Goal: Complete application form: Complete application form

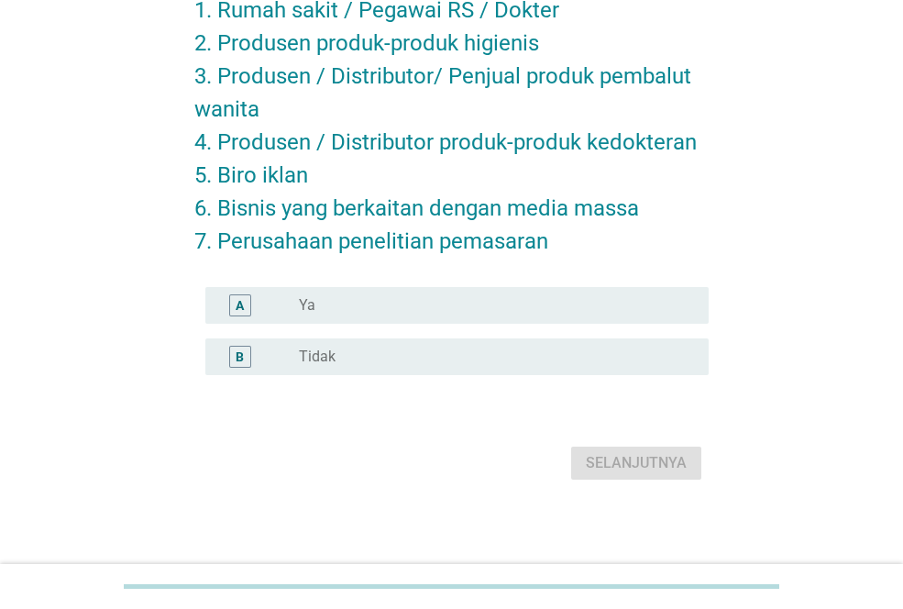
scroll to position [207, 0]
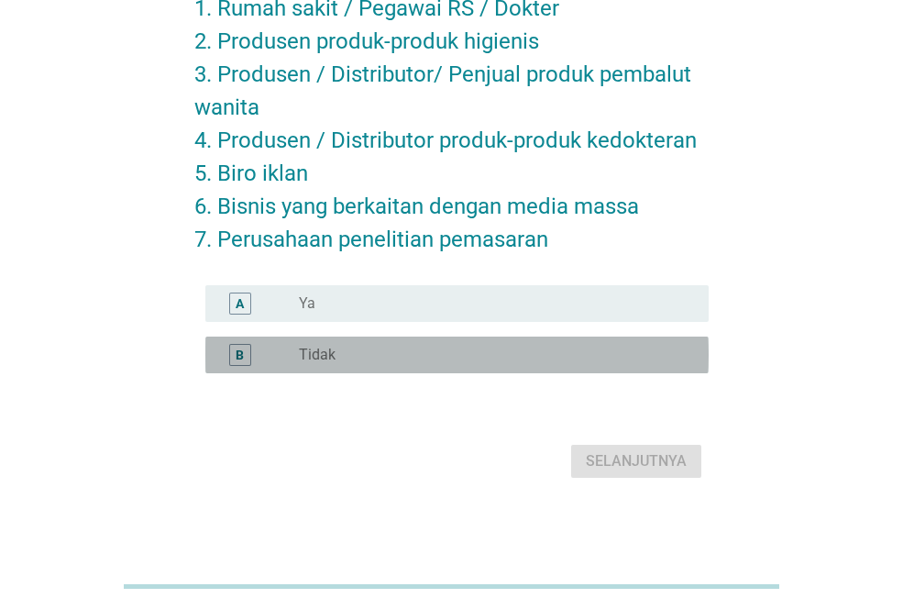
click at [500, 341] on div "B radio_button_unchecked Tidak" at bounding box center [456, 354] width 503 height 37
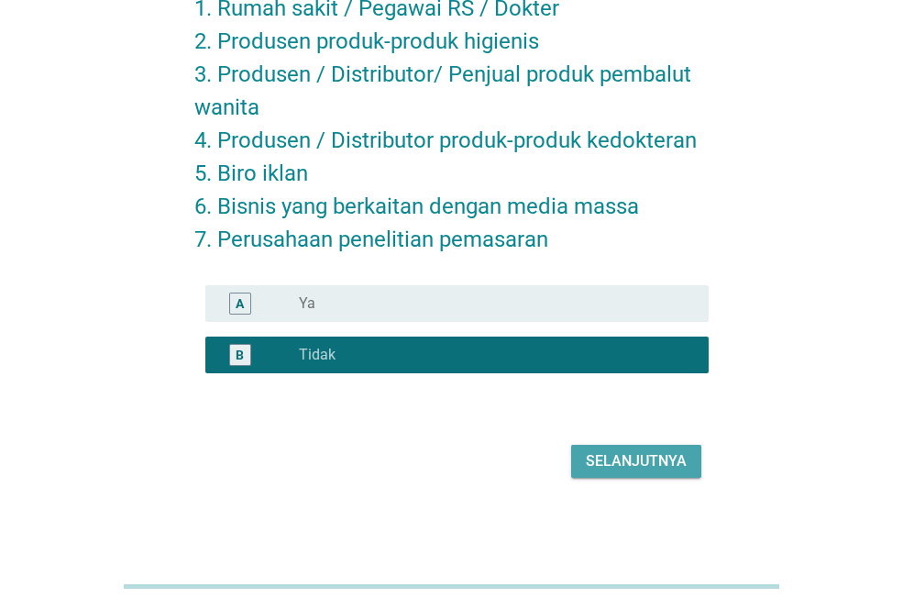
click at [632, 460] on div "Selanjutnya" at bounding box center [636, 461] width 101 height 22
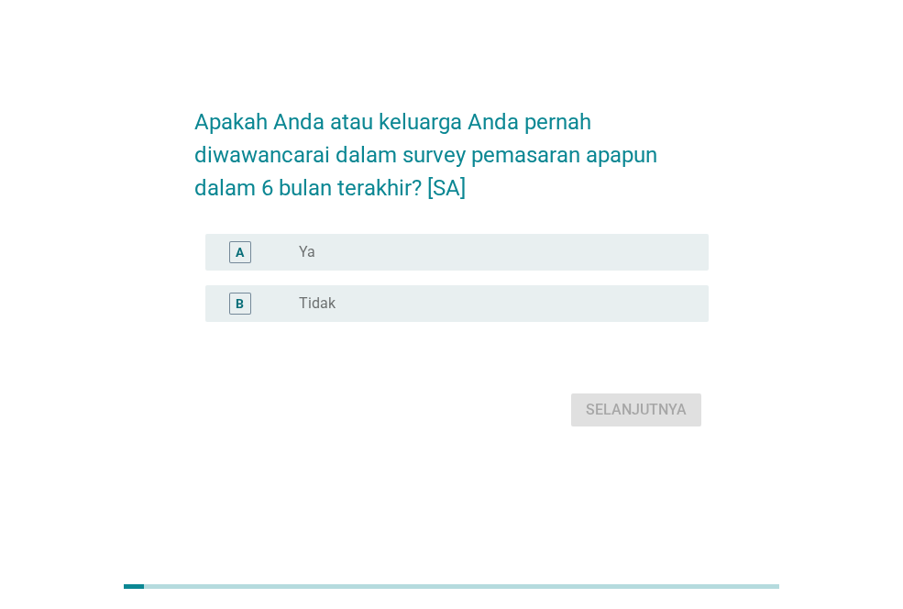
scroll to position [0, 0]
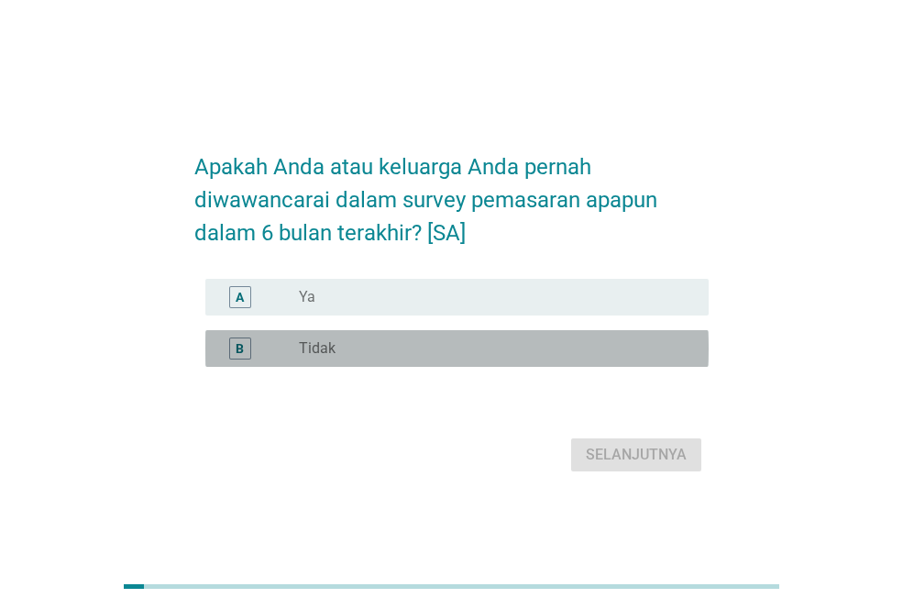
click at [480, 348] on div "radio_button_unchecked Tidak" at bounding box center [489, 348] width 381 height 18
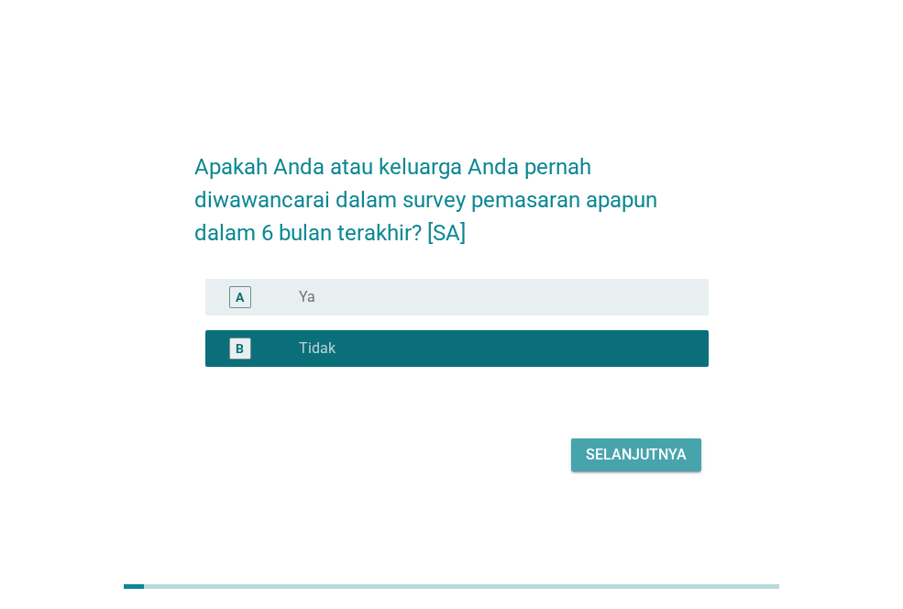
click at [607, 449] on div "Selanjutnya" at bounding box center [636, 455] width 101 height 22
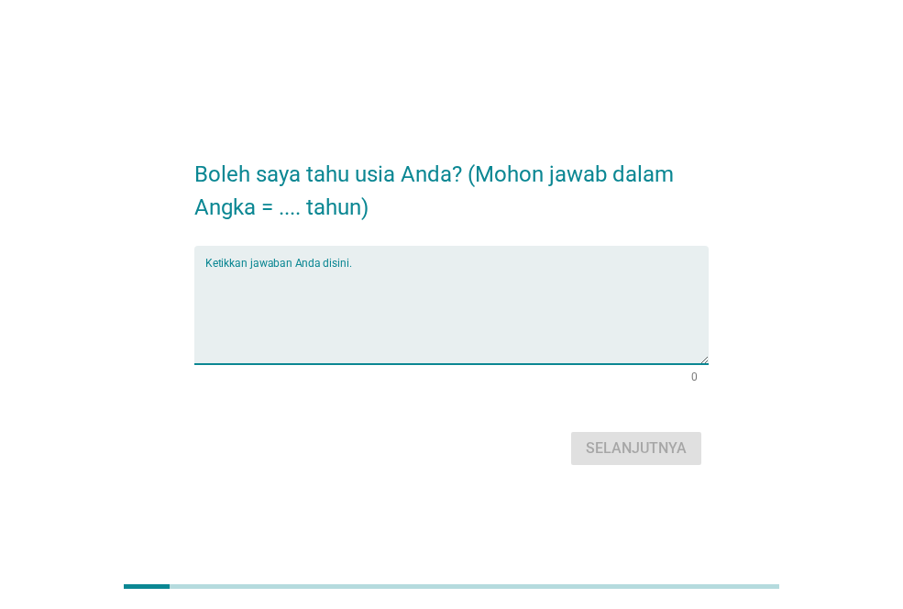
click at [403, 271] on textarea "Ketikkan jawaban Anda disini." at bounding box center [456, 316] width 503 height 96
type textarea "22"
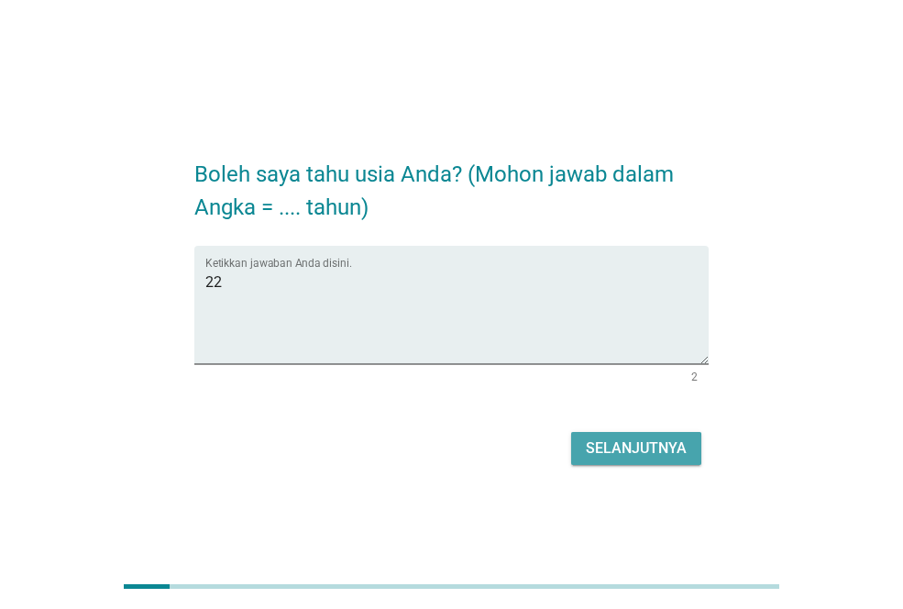
click at [595, 448] on div "Selanjutnya" at bounding box center [636, 448] width 101 height 22
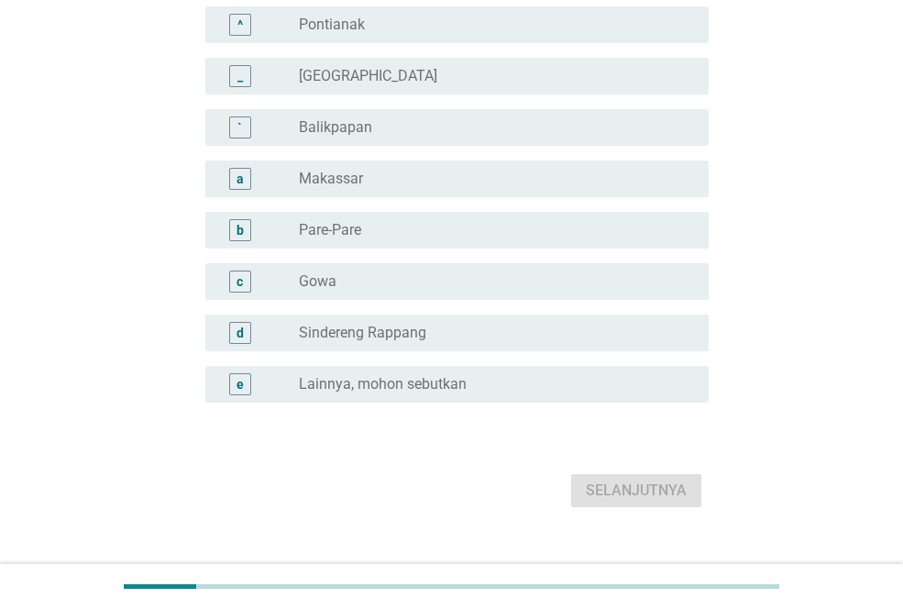
scroll to position [1674, 0]
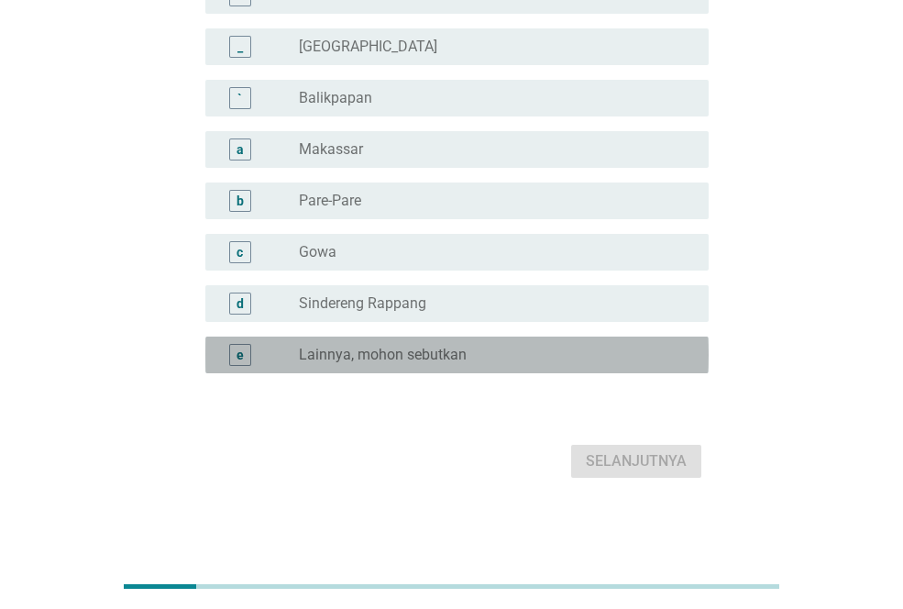
click at [527, 338] on div "e radio_button_unchecked Lainnya, mohon sebutkan" at bounding box center [456, 354] width 503 height 37
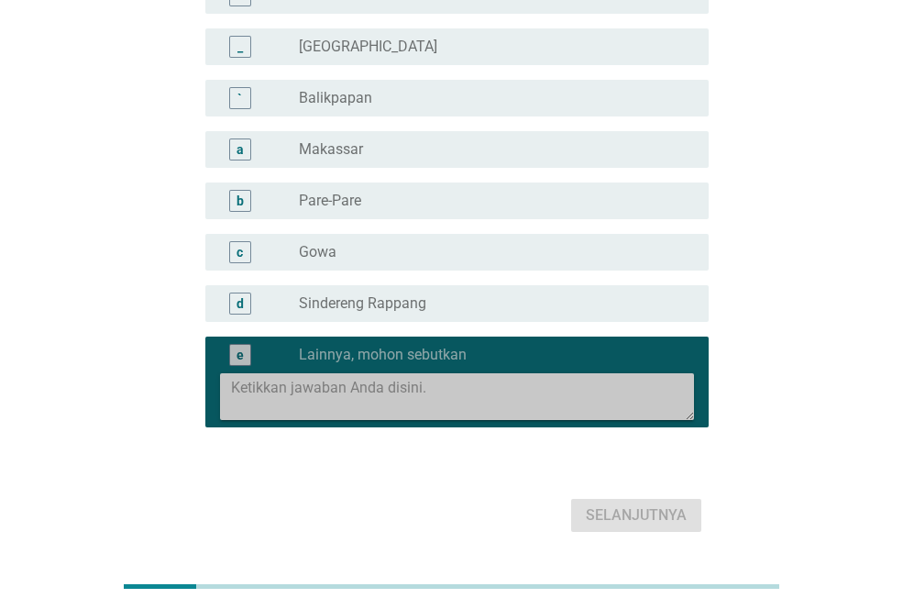
click at [526, 399] on textarea at bounding box center [462, 396] width 463 height 47
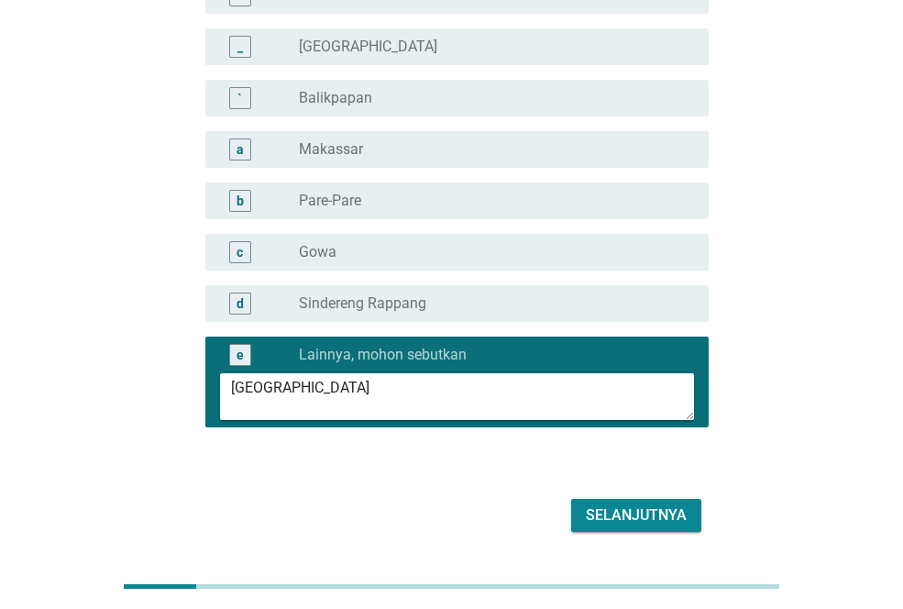
type textarea "[GEOGRAPHIC_DATA]"
click at [621, 515] on div "Selanjutnya" at bounding box center [636, 515] width 101 height 22
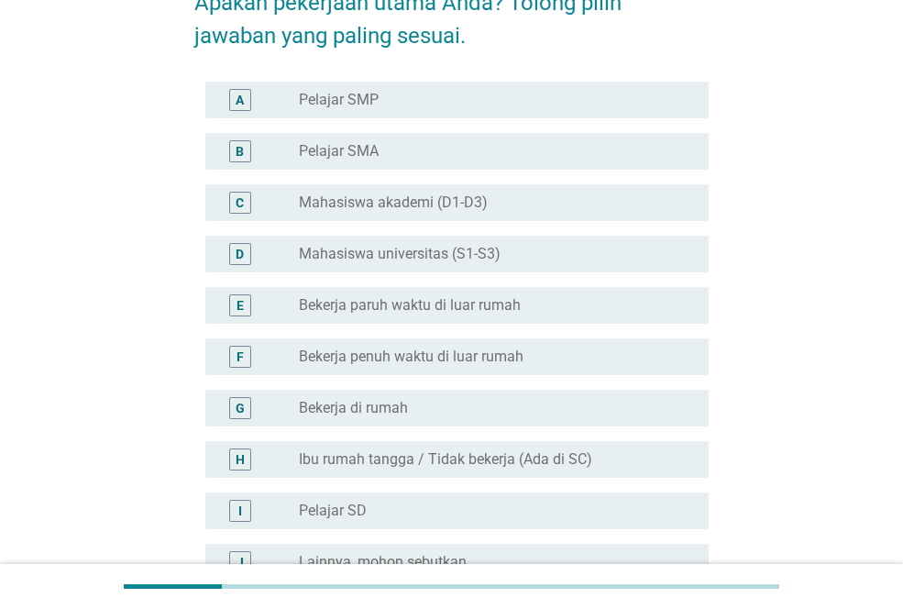
scroll to position [131, 0]
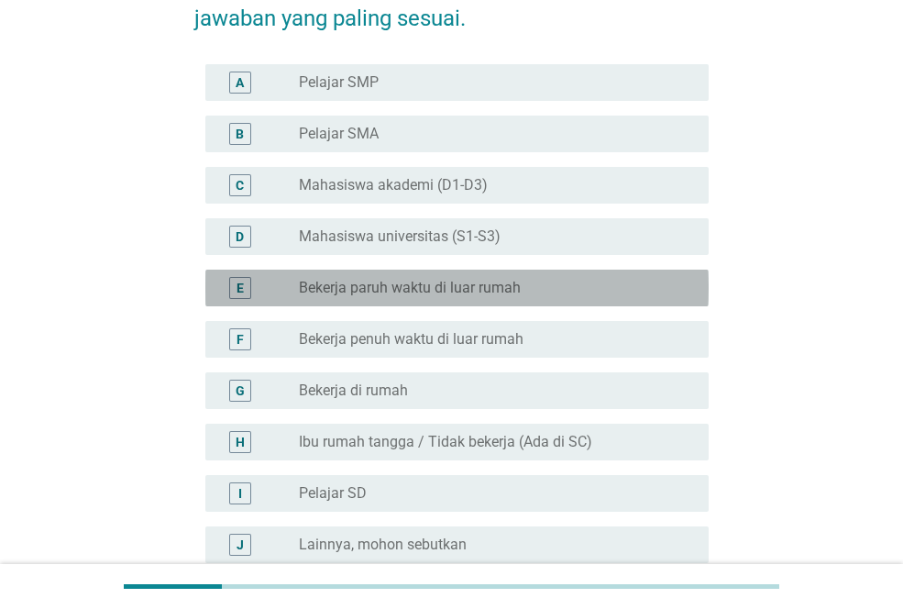
click at [469, 301] on div "E radio_button_unchecked Bekerja paruh waktu di luar rumah" at bounding box center [456, 288] width 503 height 37
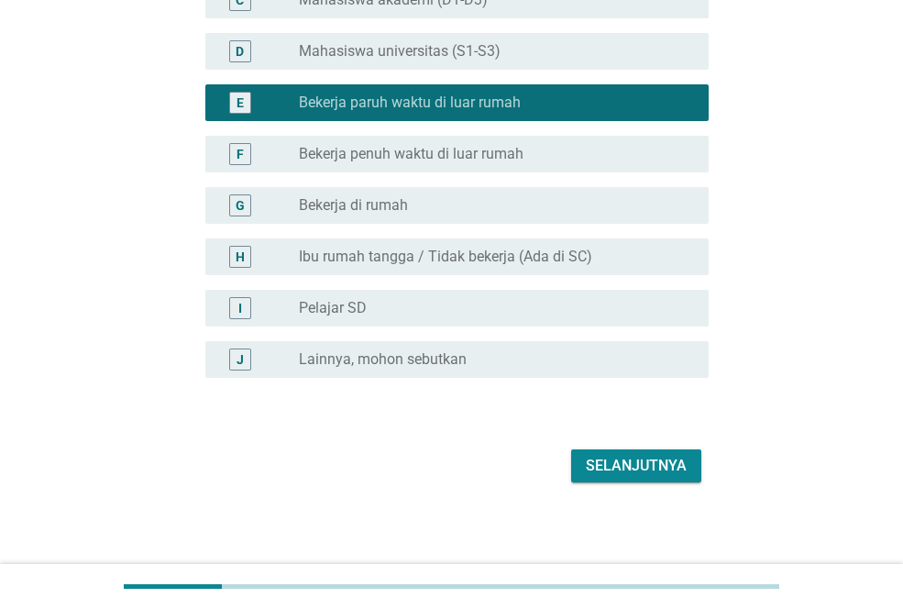
scroll to position [321, 0]
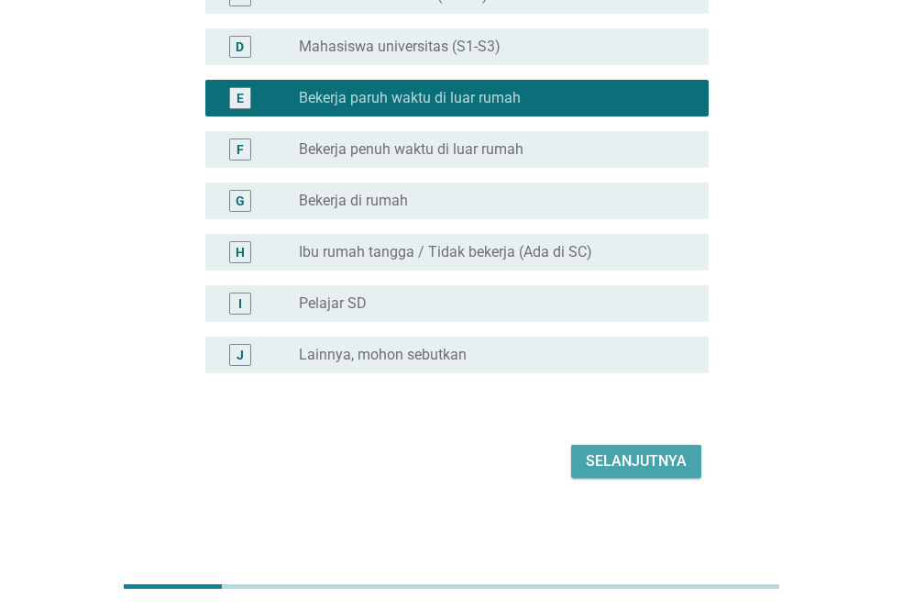
click at [630, 455] on div "Selanjutnya" at bounding box center [636, 461] width 101 height 22
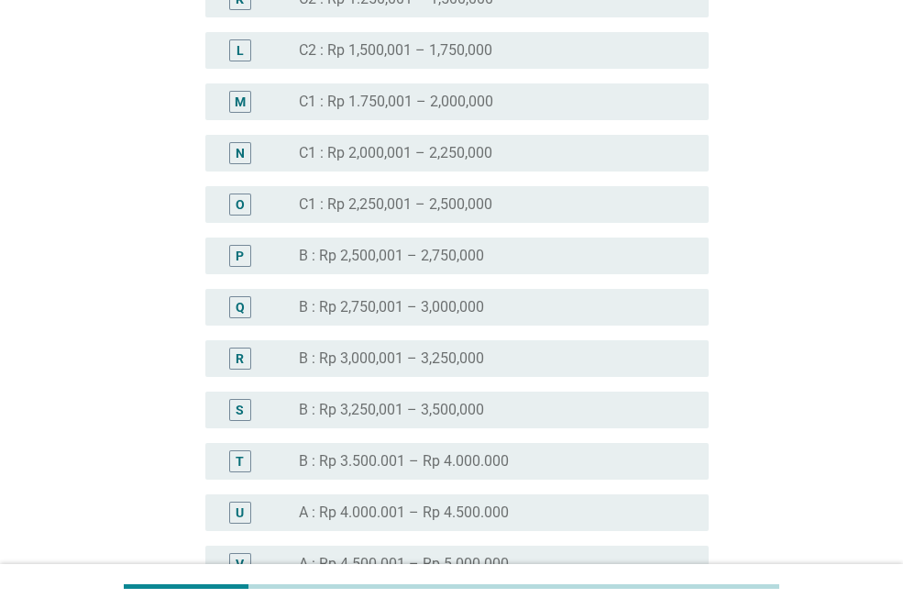
scroll to position [1541, 0]
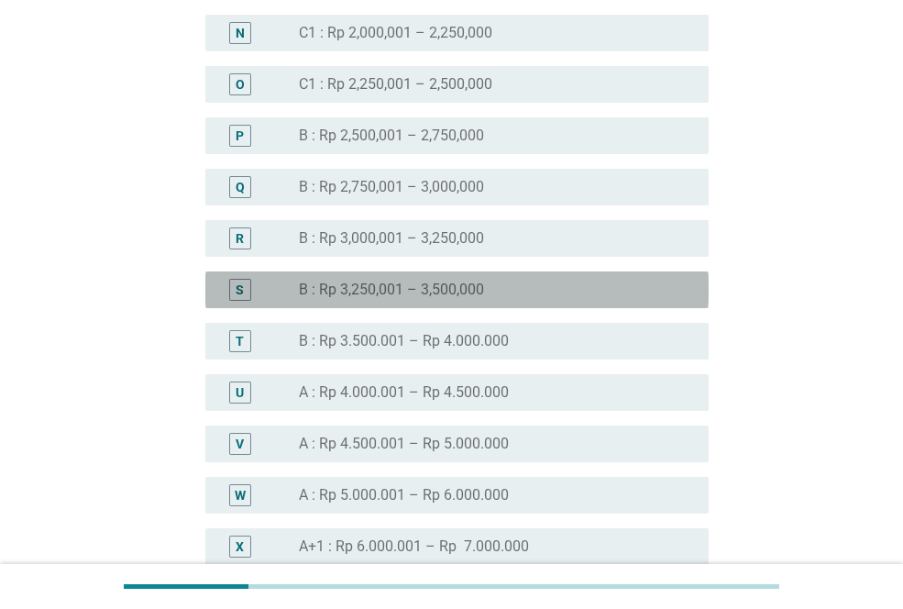
click at [625, 281] on div "radio_button_unchecked B : Rp 3,250,001 – 3,500,000" at bounding box center [489, 290] width 381 height 18
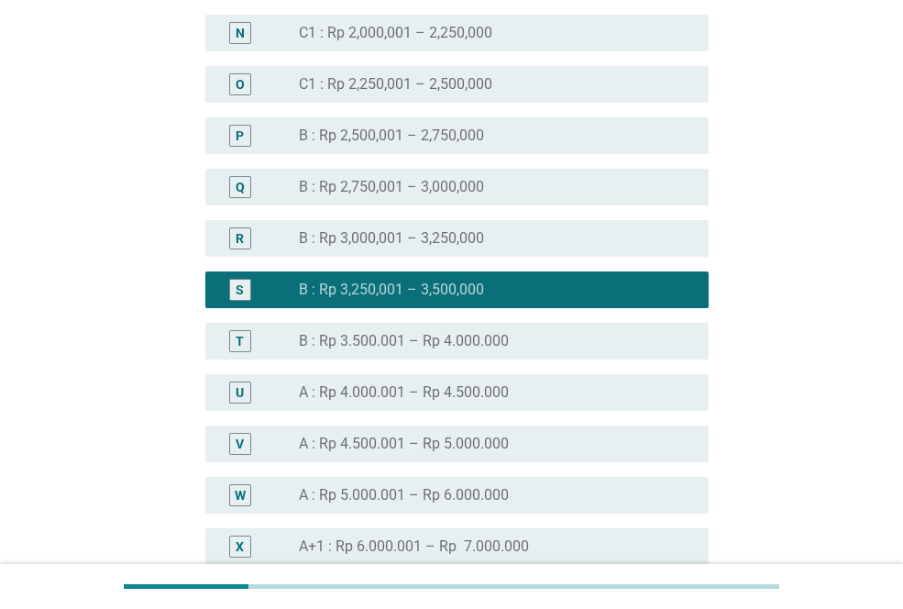
scroll to position [2092, 0]
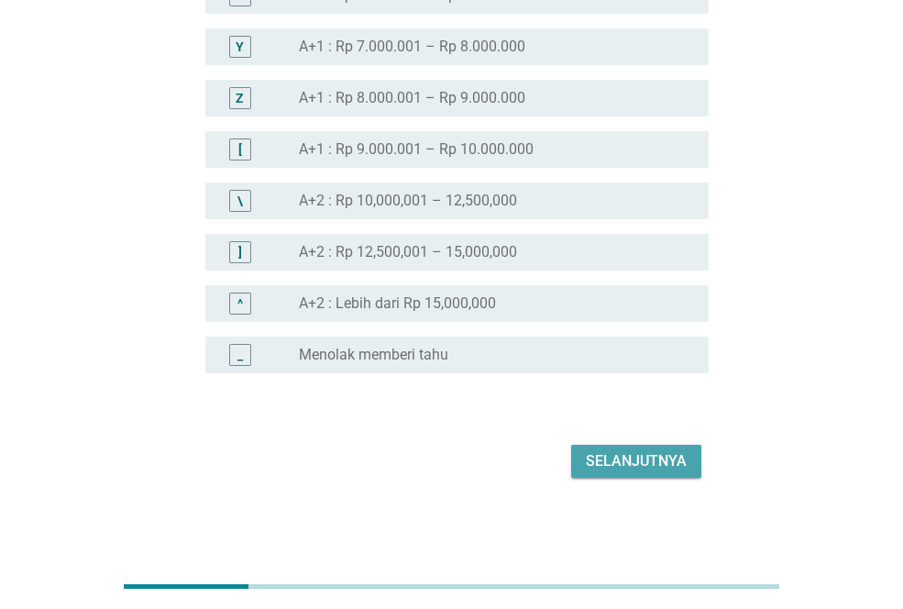
click at [643, 454] on div "Selanjutnya" at bounding box center [636, 461] width 101 height 22
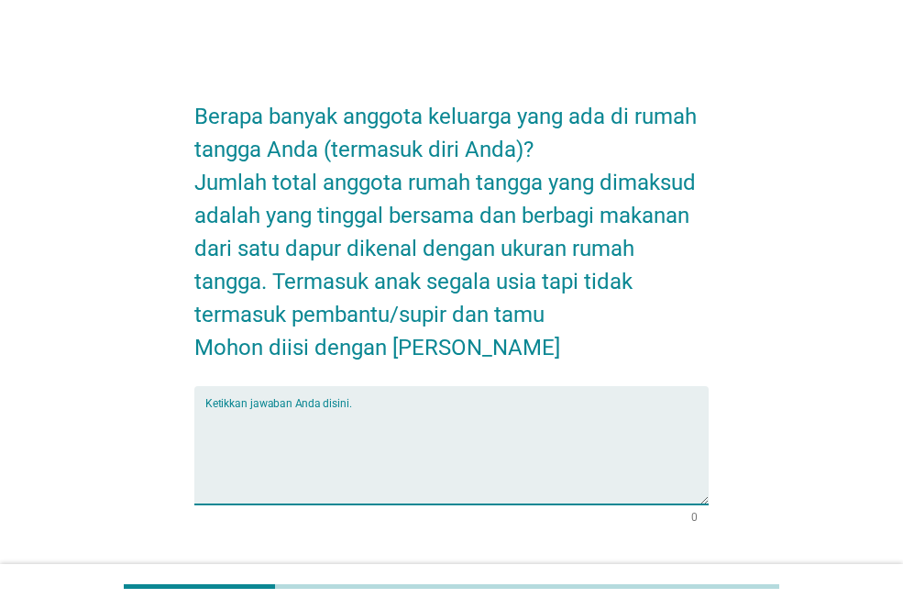
click at [524, 440] on textarea "Ketikkan jawaban Anda disini." at bounding box center [456, 456] width 503 height 96
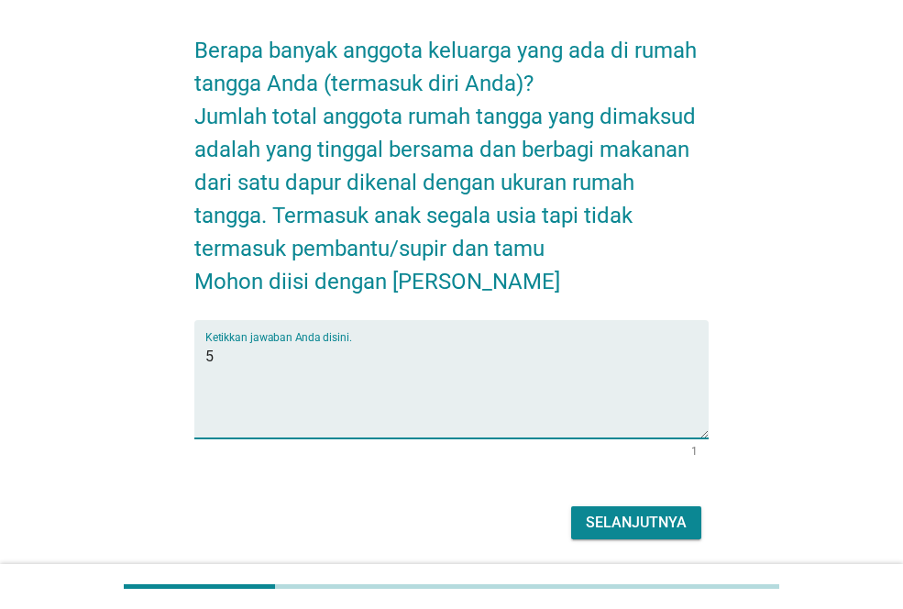
scroll to position [127, 0]
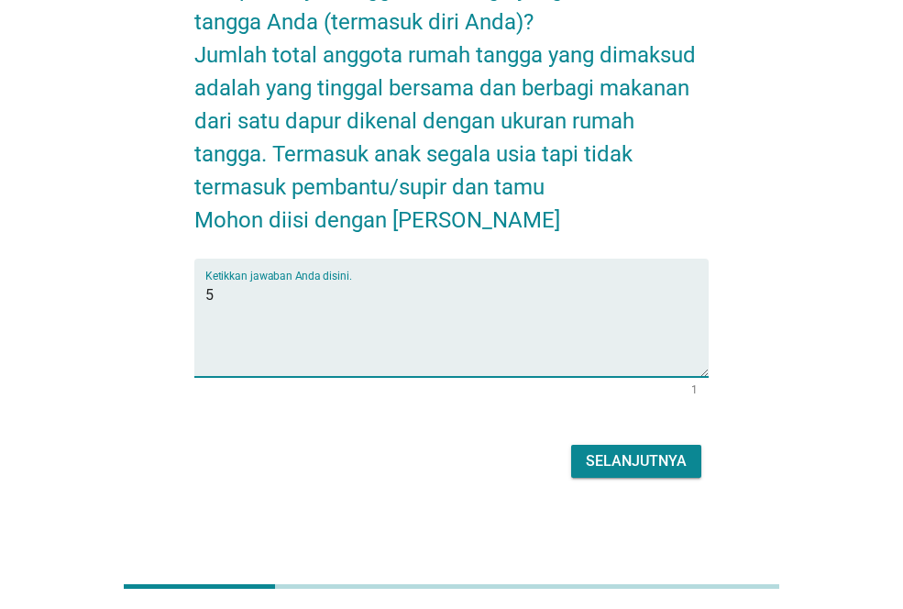
type textarea "5"
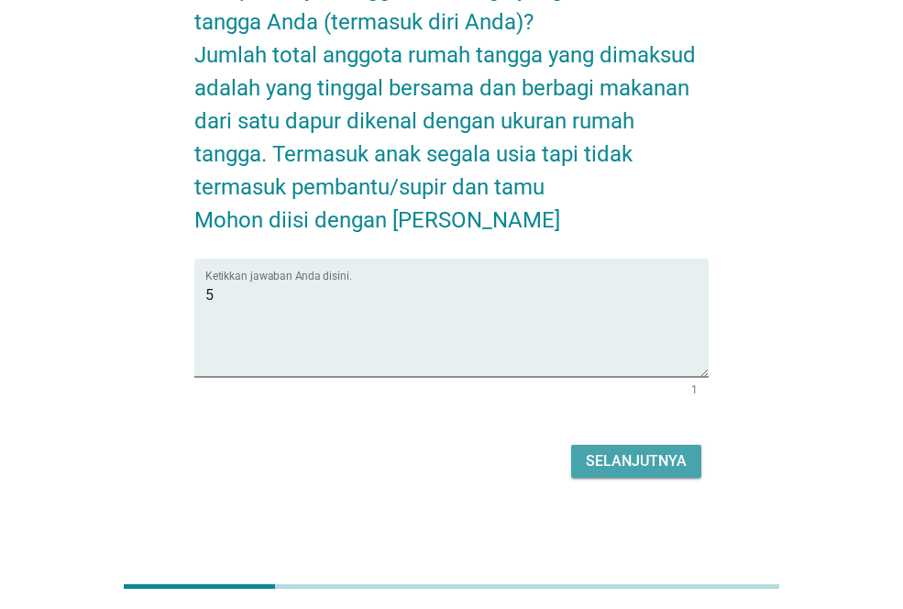
click at [610, 467] on div "Selanjutnya" at bounding box center [636, 461] width 101 height 22
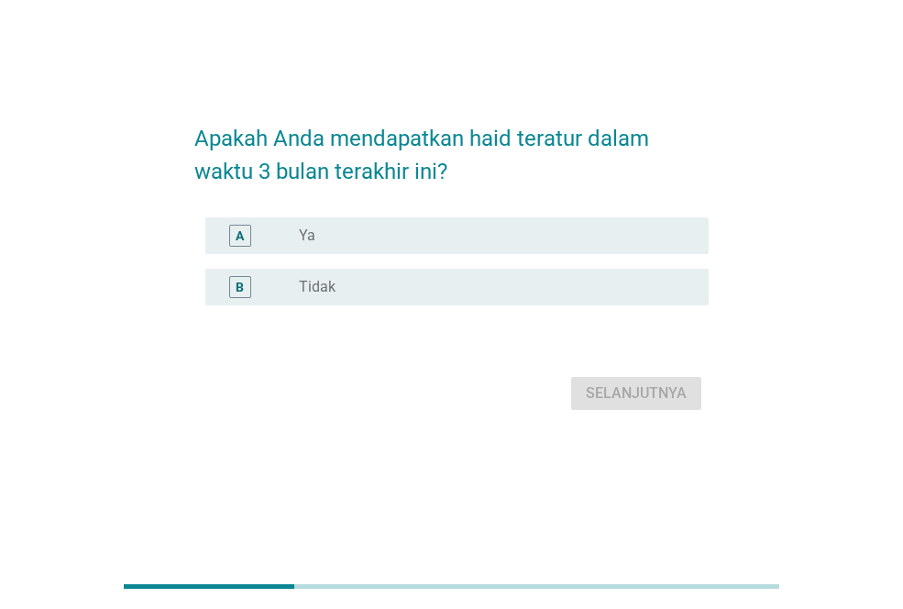
scroll to position [0, 0]
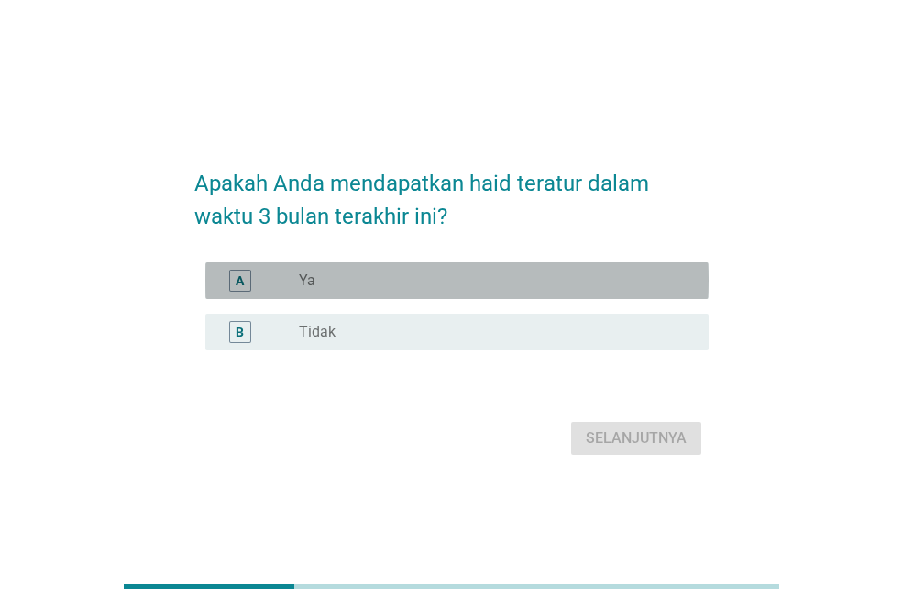
click at [561, 291] on div "radio_button_unchecked Ya" at bounding box center [496, 281] width 395 height 22
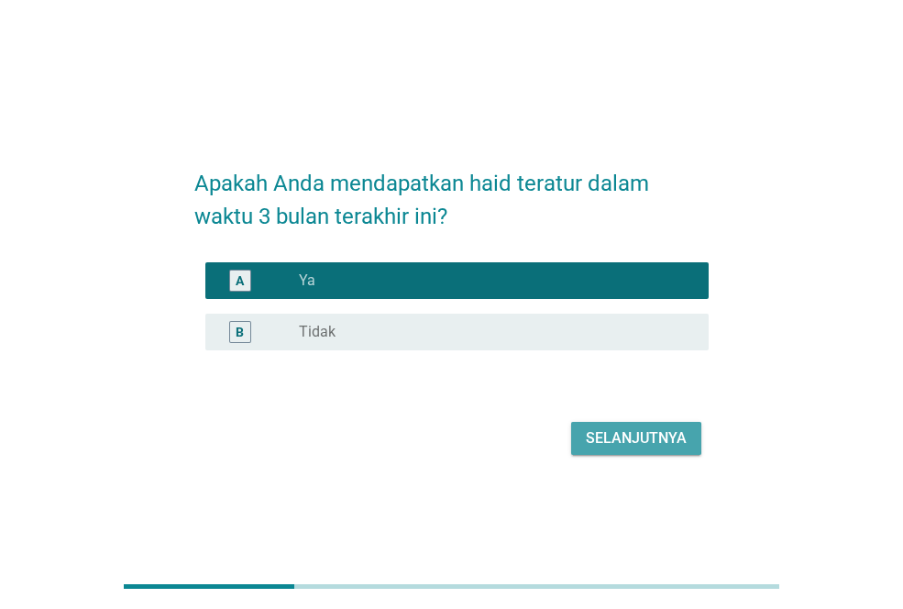
click at [636, 435] on div "Selanjutnya" at bounding box center [636, 438] width 101 height 22
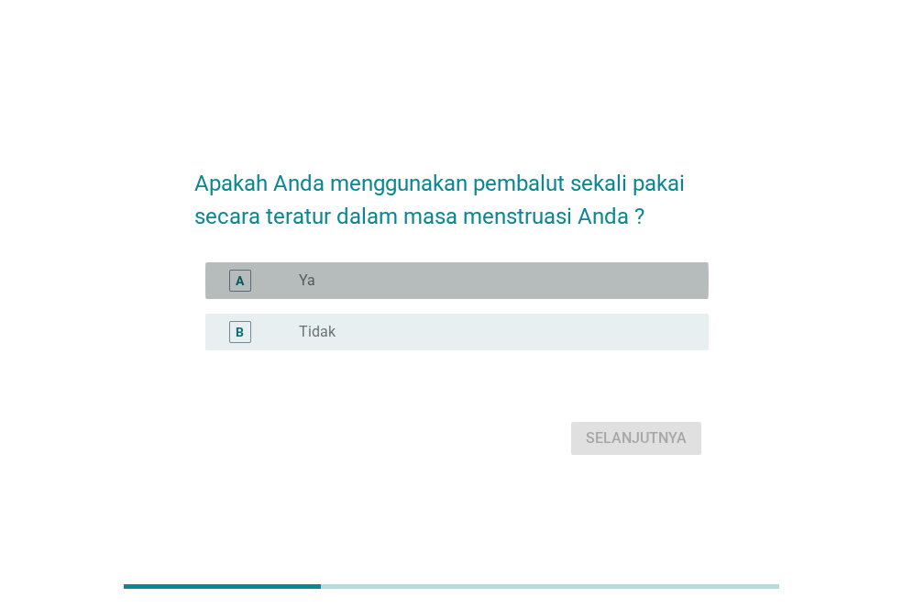
click at [545, 291] on div "radio_button_unchecked Ya" at bounding box center [496, 281] width 395 height 22
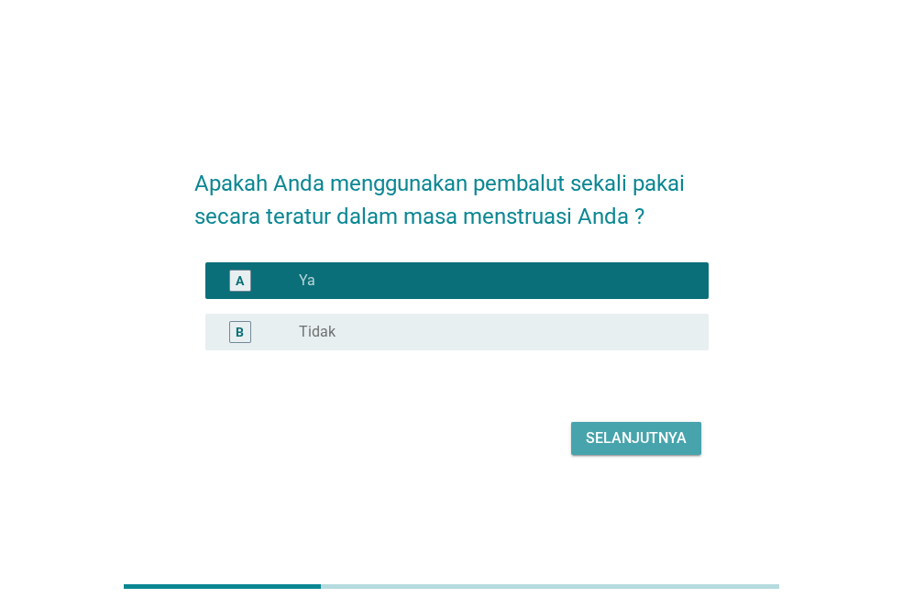
click at [665, 453] on button "Selanjutnya" at bounding box center [636, 438] width 130 height 33
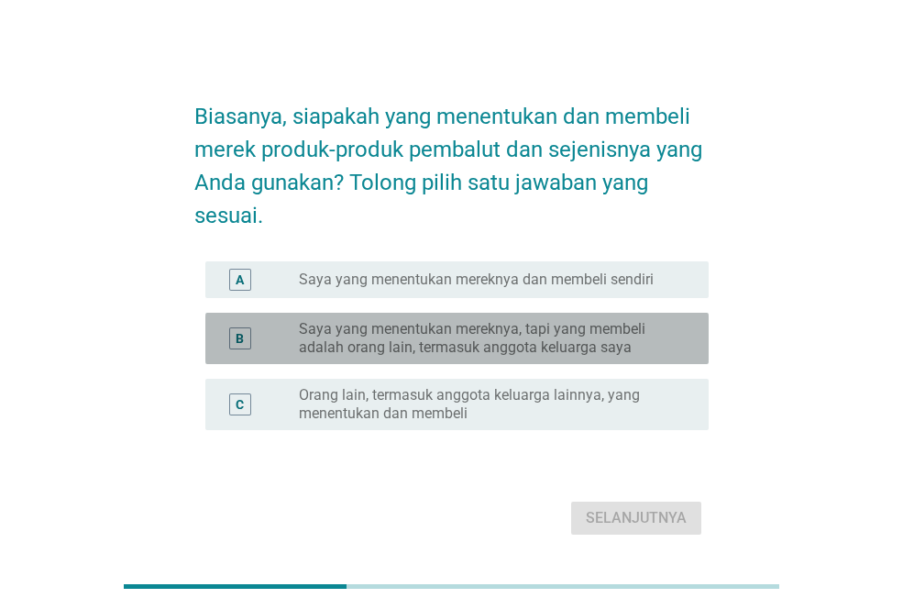
click at [546, 352] on label "Saya yang menentukan mereknya, tapi yang membeli adalah orang lain, termasuk an…" at bounding box center [489, 338] width 381 height 37
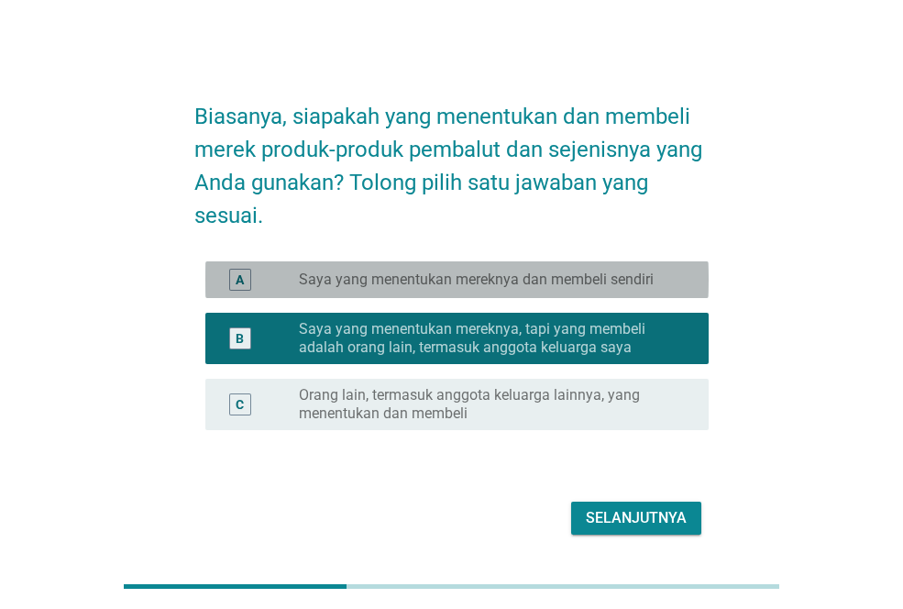
click at [549, 288] on label "Saya yang menentukan mereknya dan membeli sendiri" at bounding box center [476, 279] width 355 height 18
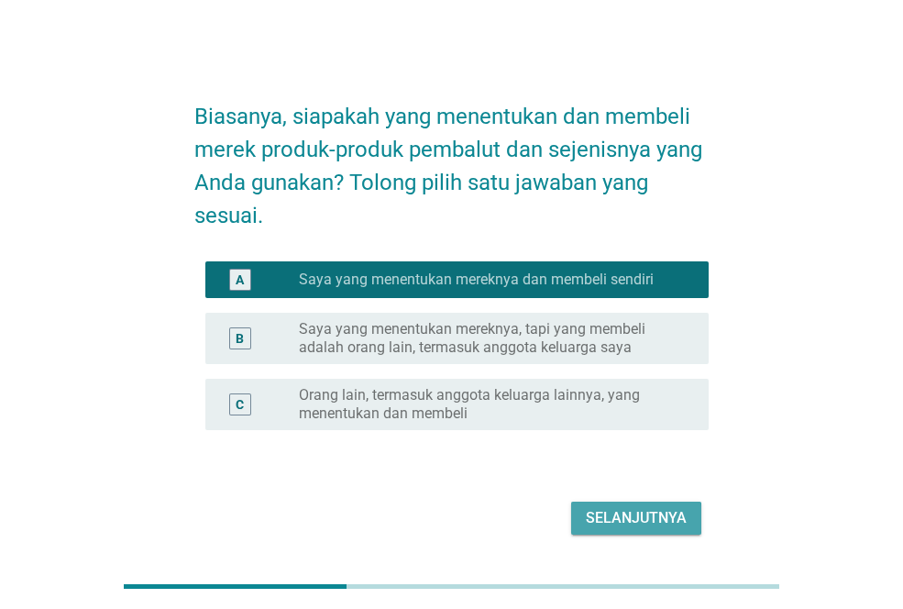
click at [612, 516] on div "Selanjutnya" at bounding box center [636, 518] width 101 height 22
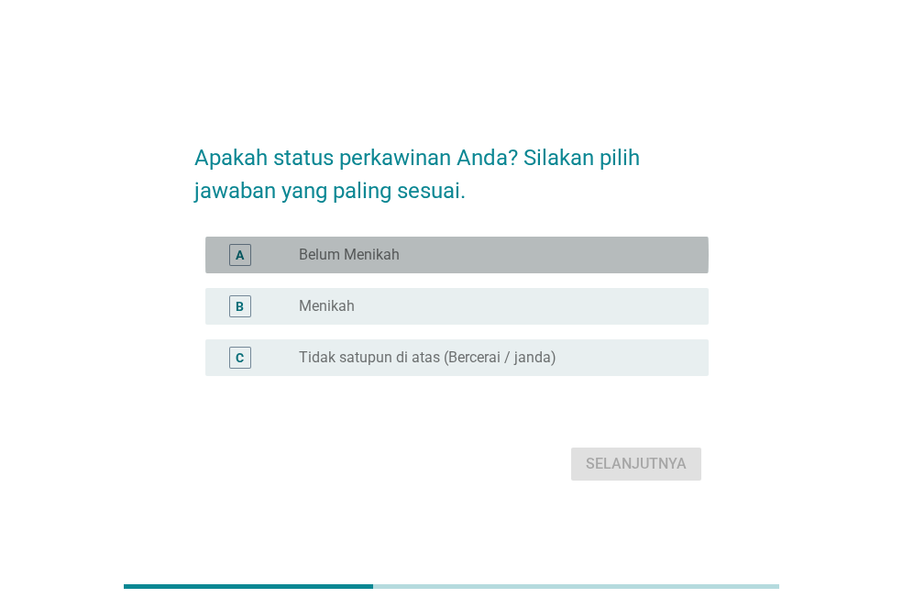
click at [597, 262] on div "radio_button_unchecked Belum Menikah" at bounding box center [489, 255] width 381 height 18
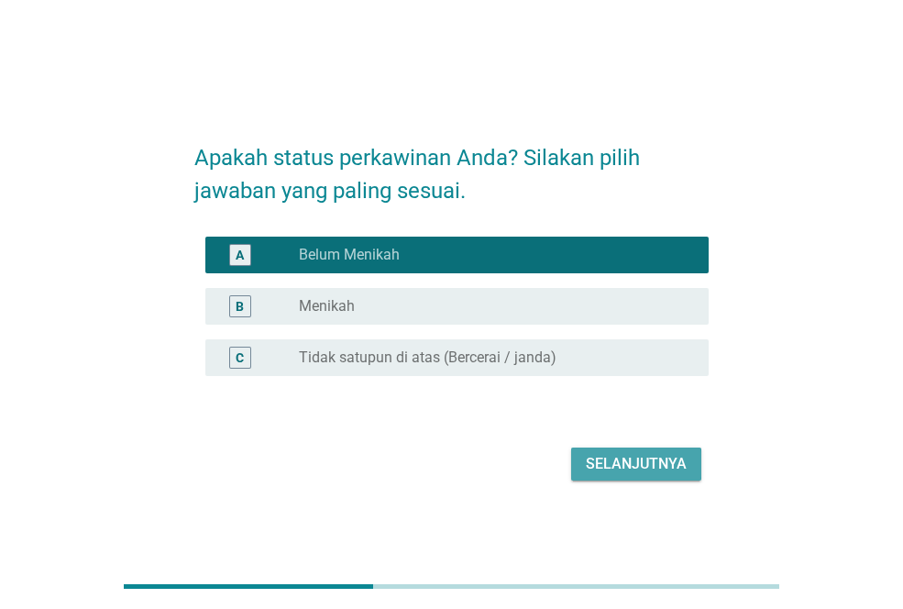
click at [633, 455] on div "Selanjutnya" at bounding box center [636, 464] width 101 height 22
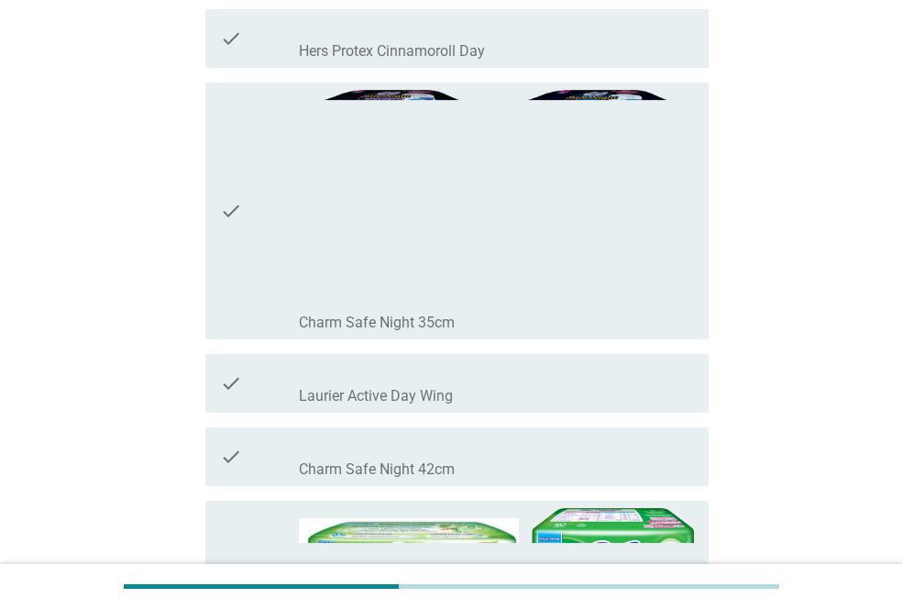
scroll to position [617, 0]
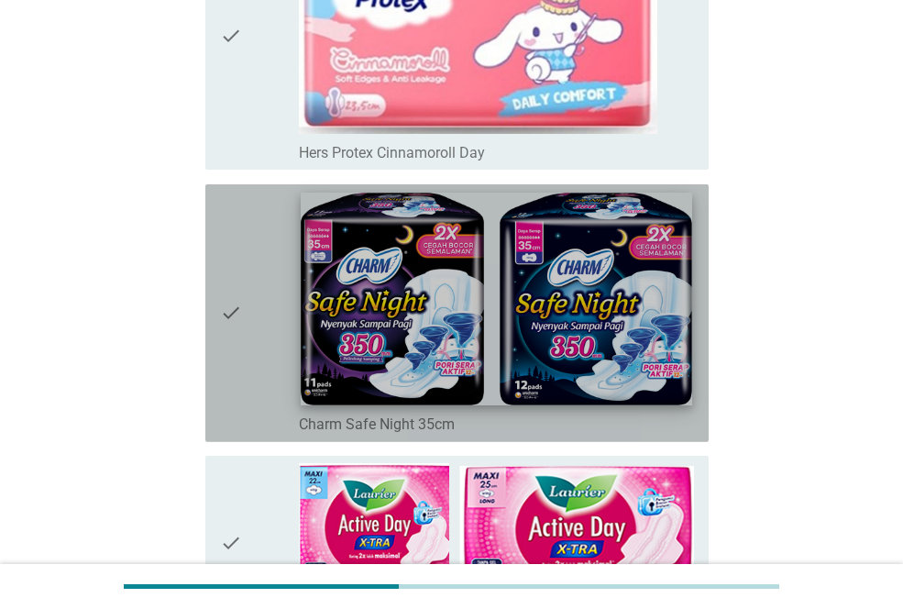
click at [578, 326] on img at bounding box center [496, 299] width 391 height 213
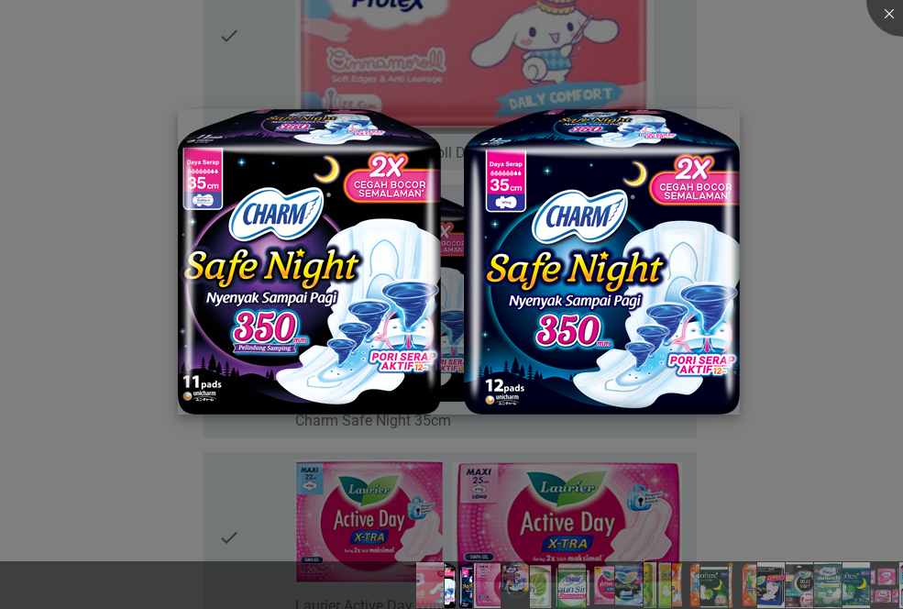
click at [702, 165] on img at bounding box center [459, 261] width 562 height 305
click at [877, 17] on div at bounding box center [902, -1] width 73 height 73
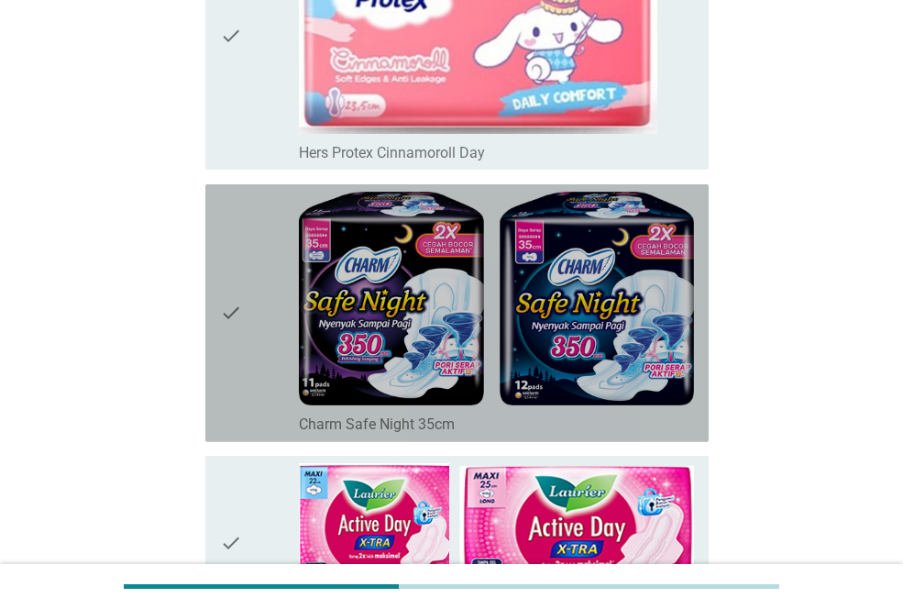
click at [245, 325] on div "check" at bounding box center [259, 313] width 79 height 243
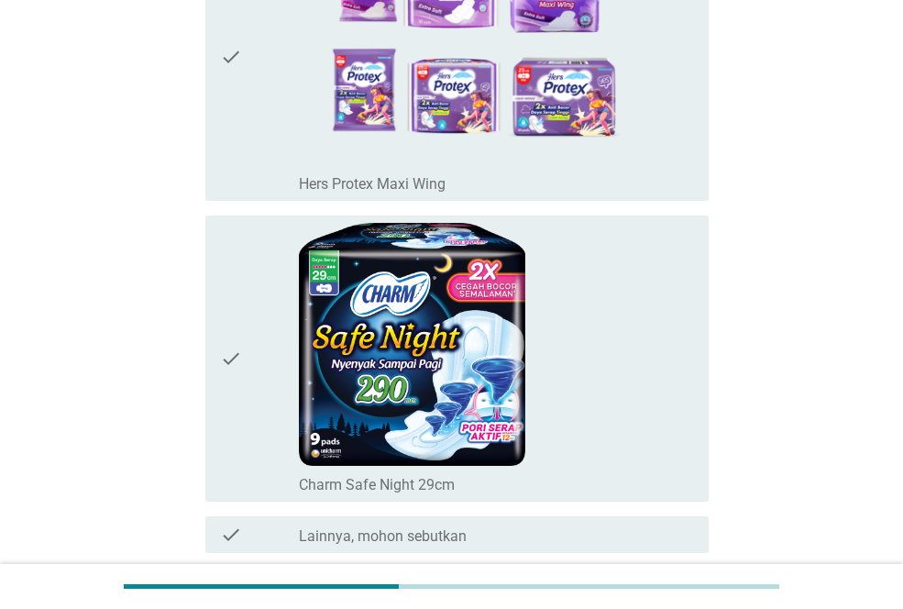
scroll to position [7720, 0]
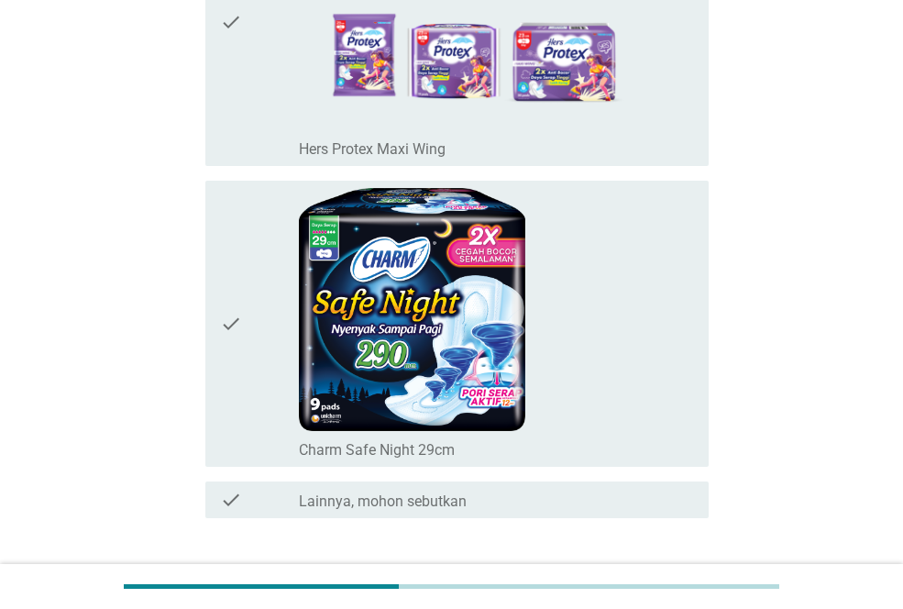
click at [256, 79] on div "check" at bounding box center [259, 22] width 79 height 272
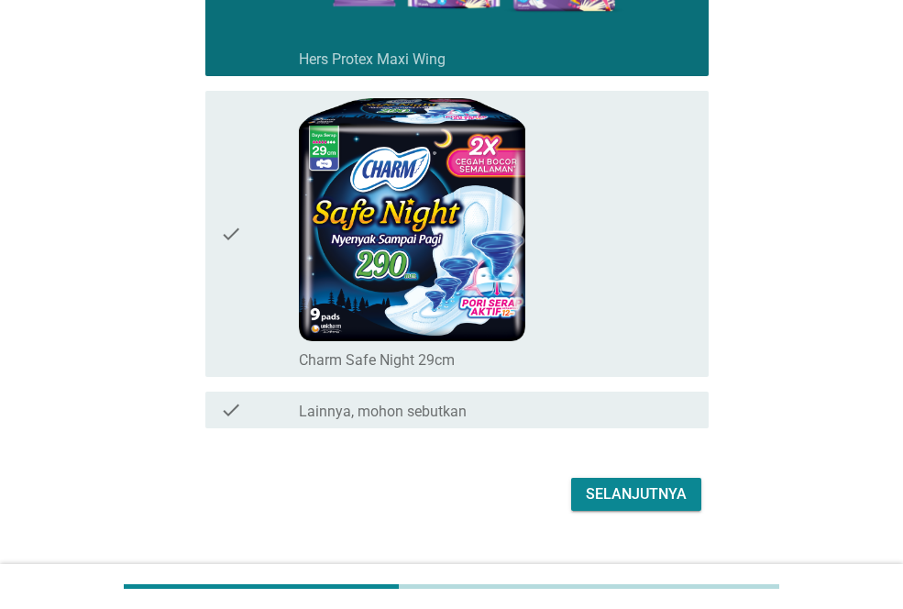
scroll to position [7844, 0]
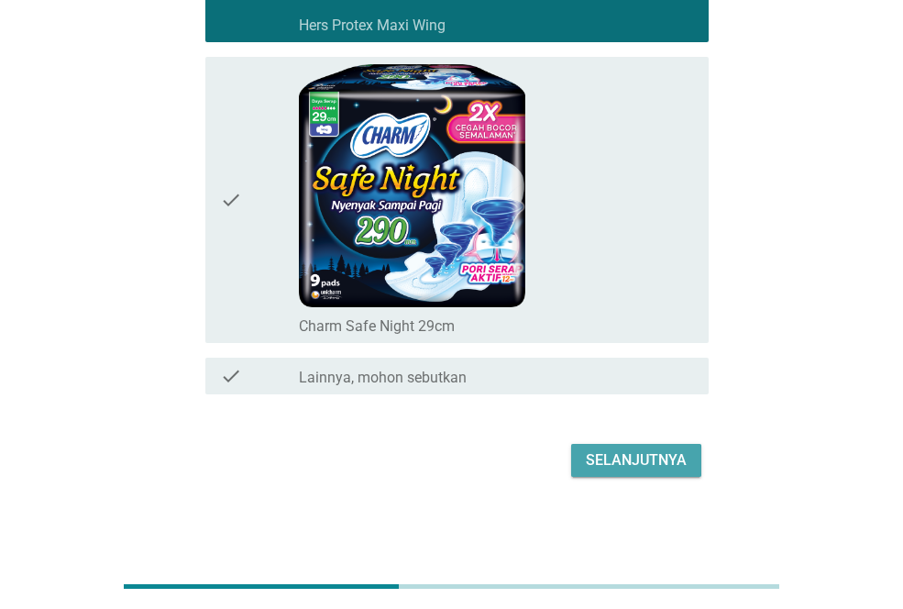
click at [612, 450] on div "Selanjutnya" at bounding box center [636, 460] width 101 height 22
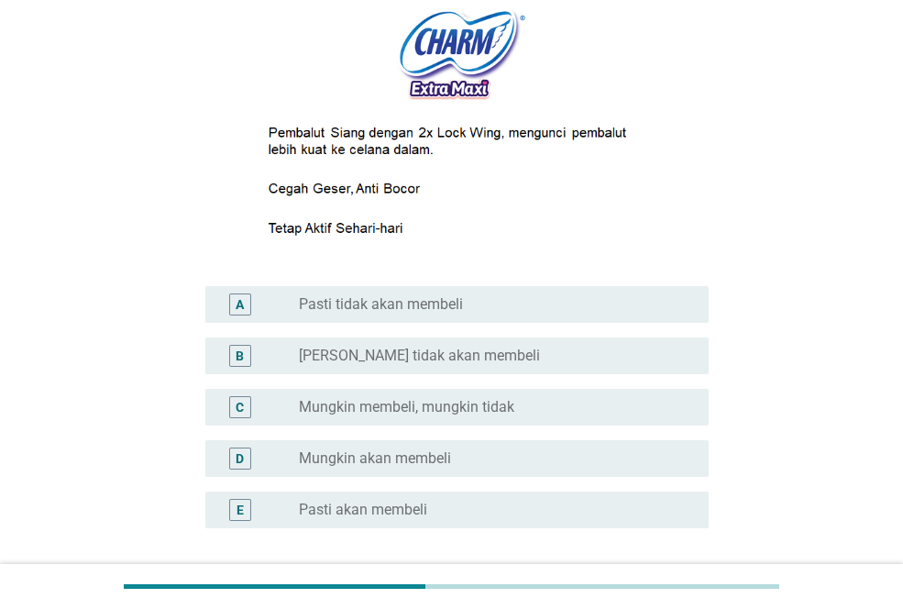
scroll to position [266, 0]
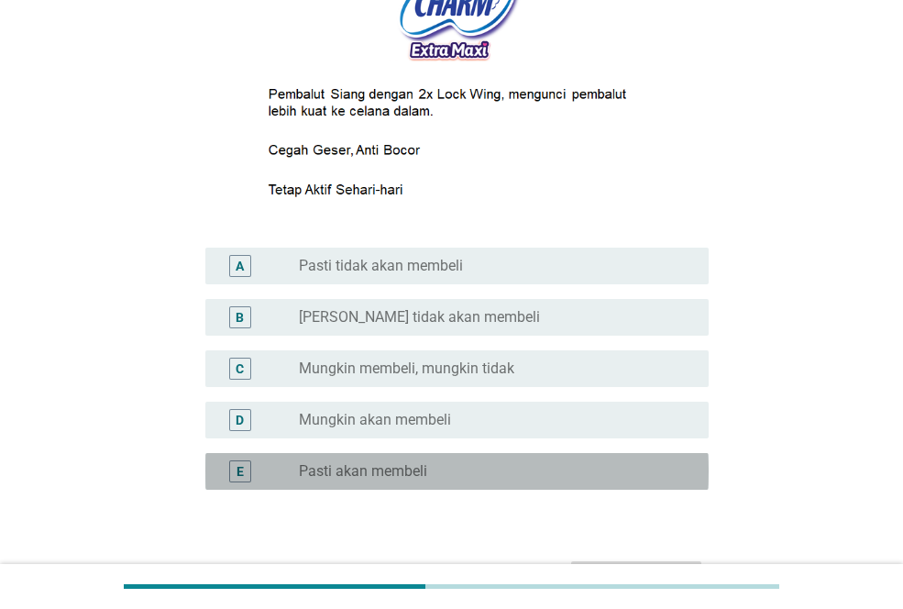
click at [513, 476] on div "radio_button_unchecked Pasti akan membeli" at bounding box center [489, 471] width 381 height 18
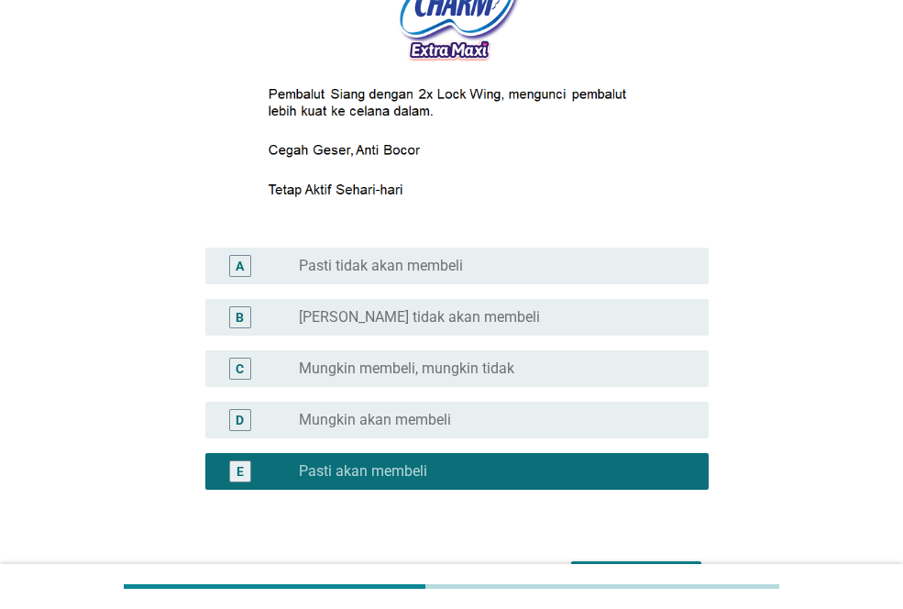
scroll to position [383, 0]
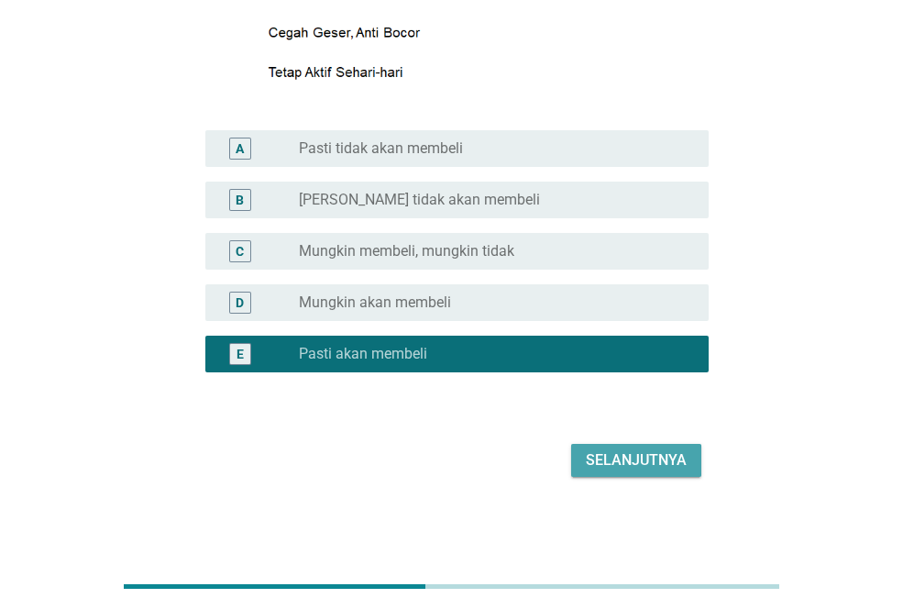
click at [668, 460] on div "Selanjutnya" at bounding box center [636, 460] width 101 height 22
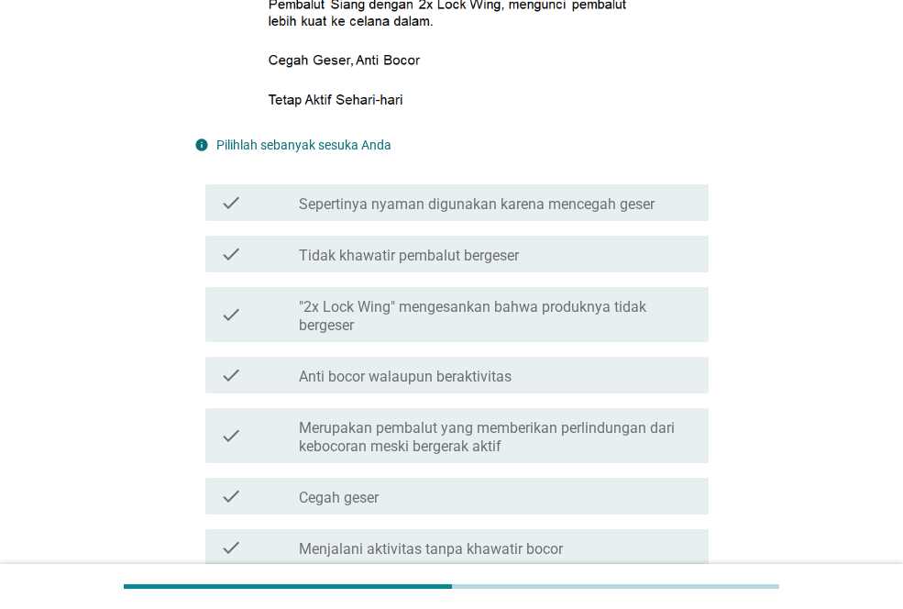
scroll to position [434, 0]
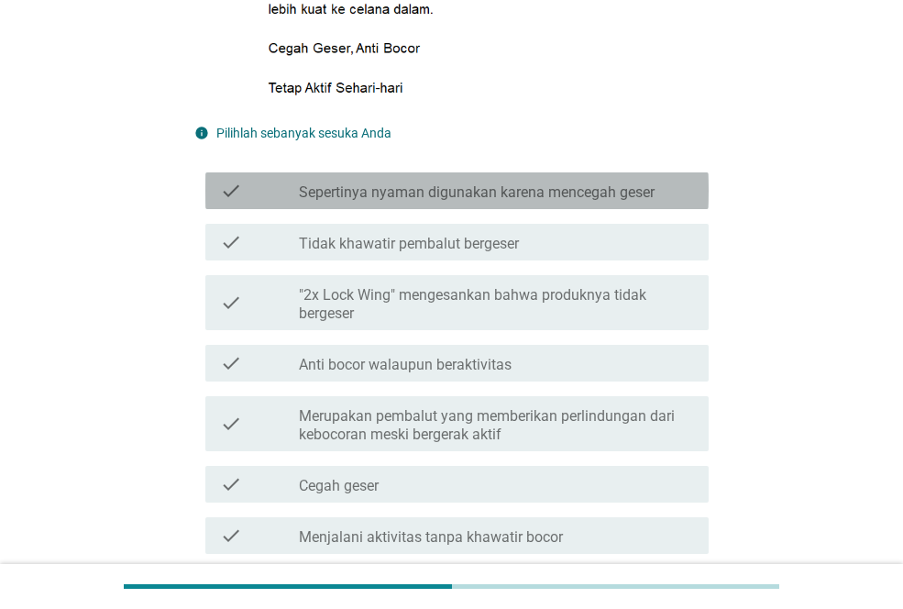
click at [583, 198] on label "Sepertinya nyaman digunakan karena mencegah geser" at bounding box center [477, 192] width 356 height 18
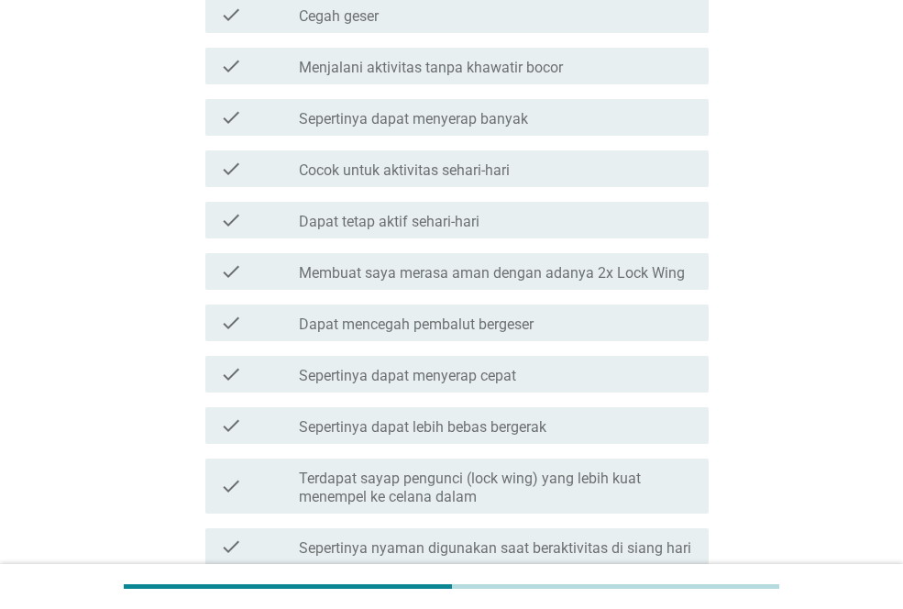
scroll to position [905, 0]
click at [575, 278] on label "Membuat saya merasa aman dengan adanya 2x Lock Wing" at bounding box center [492, 271] width 386 height 18
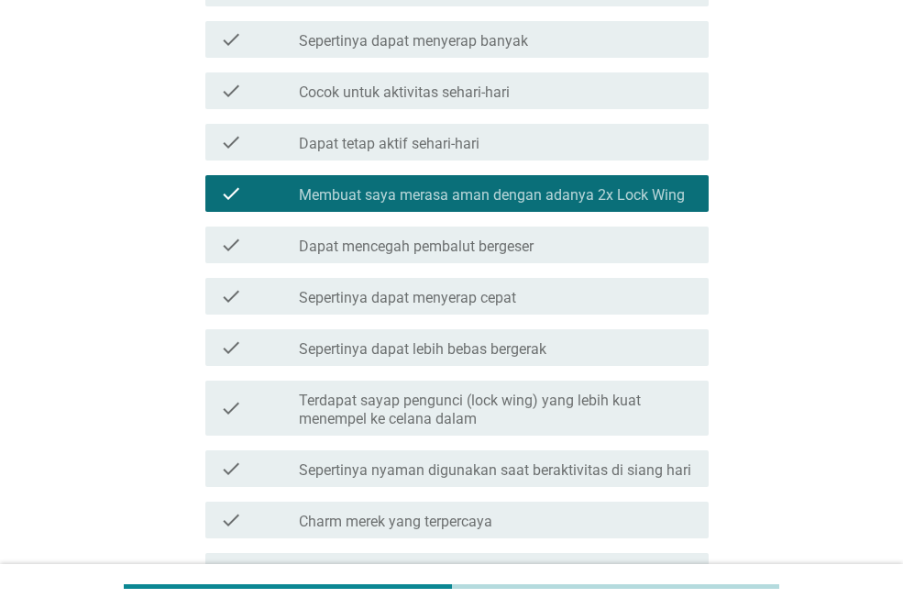
scroll to position [1109, 0]
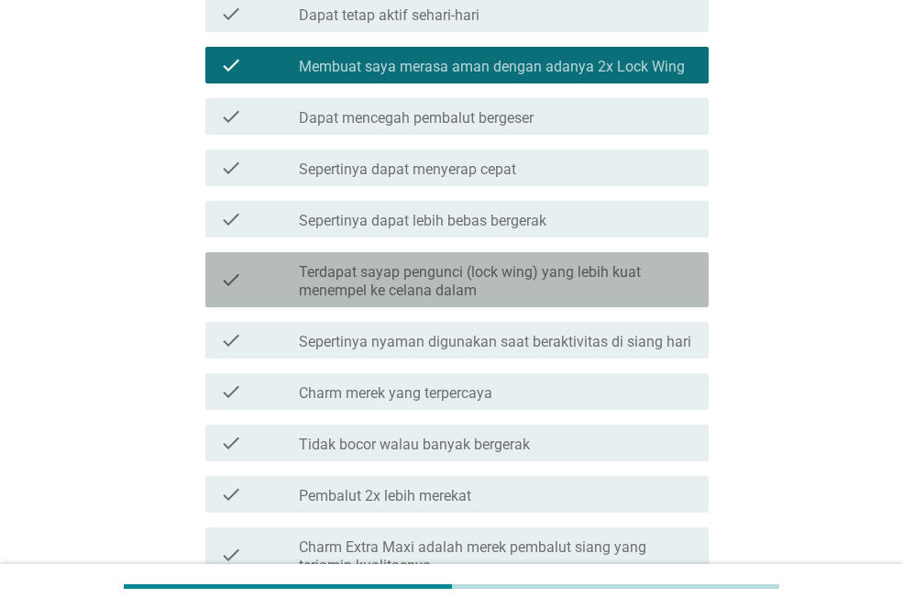
click at [575, 278] on label "Terdapat sayap pengunci (lock wing) yang lebih kuat menempel ke celana dalam" at bounding box center [496, 281] width 395 height 37
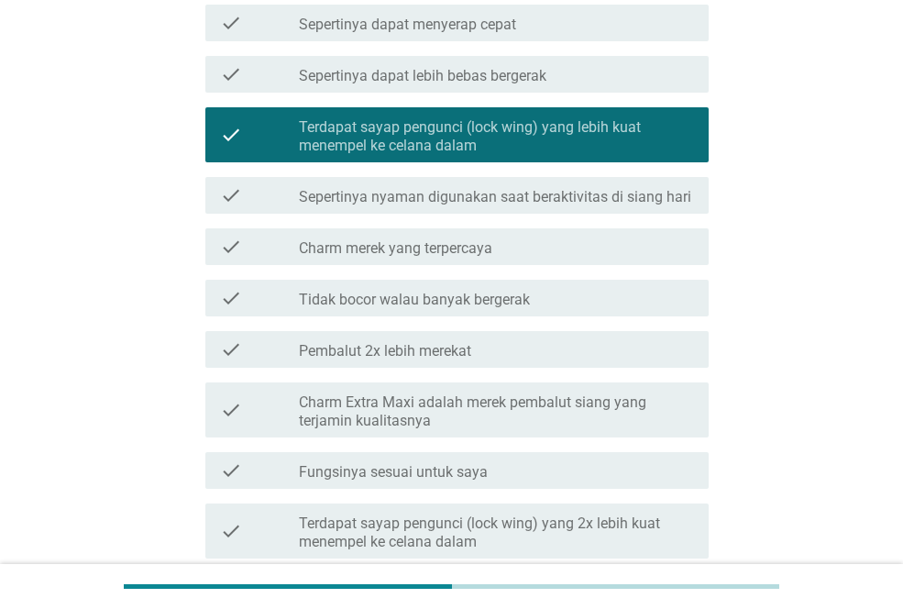
scroll to position [1305, 0]
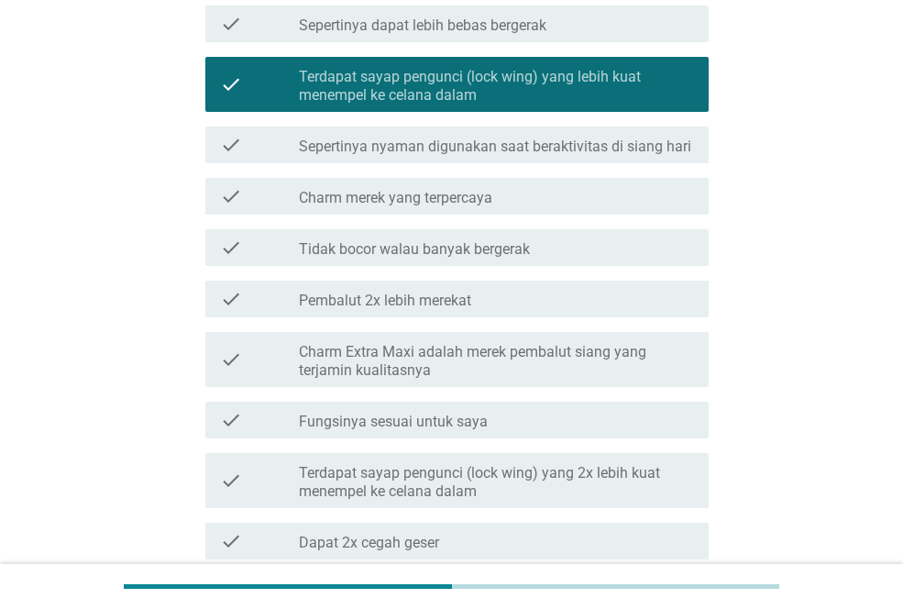
click at [575, 278] on div "check check_box_outline_blank Pembalut 2x lebih merekat" at bounding box center [451, 298] width 514 height 51
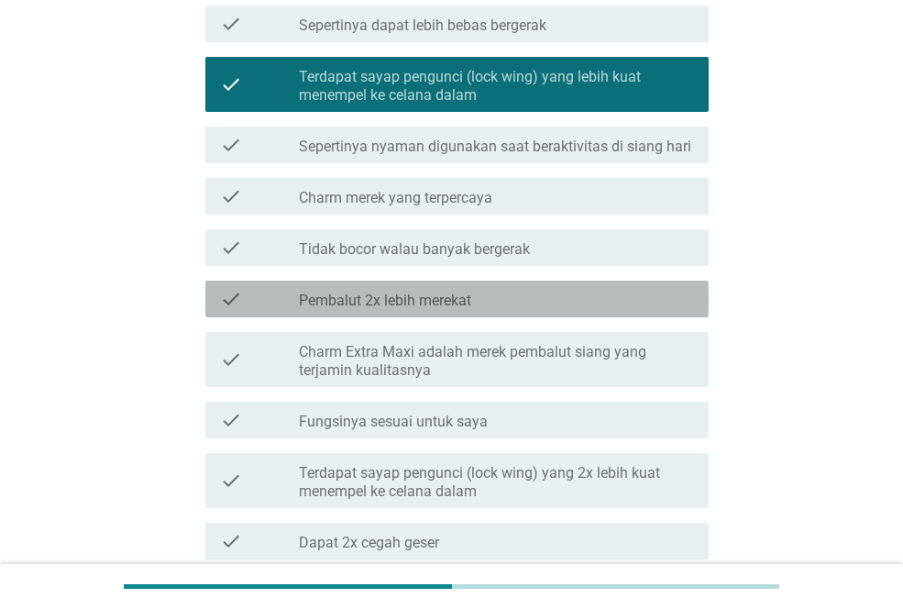
click at [572, 289] on div "check_box_outline_blank Pembalut 2x lebih merekat" at bounding box center [496, 299] width 395 height 22
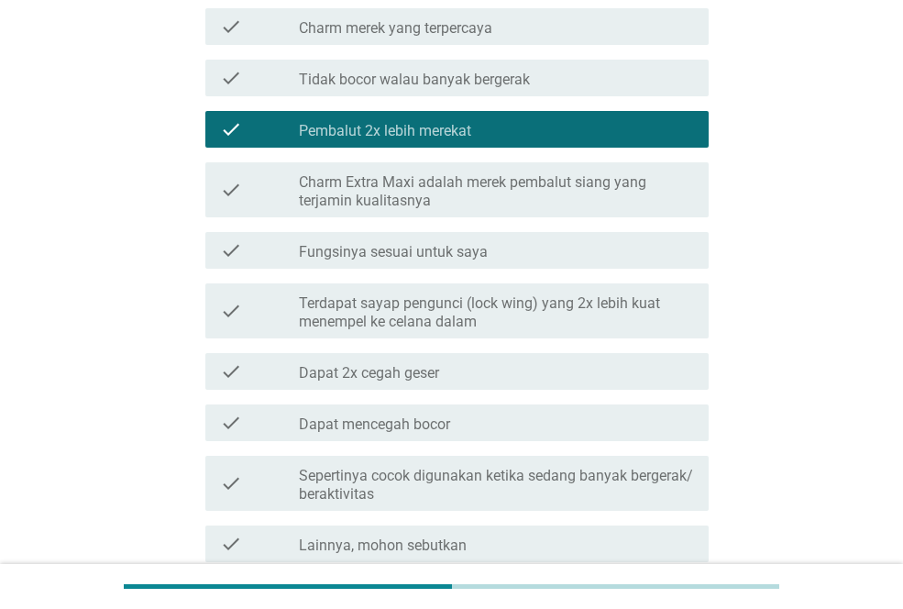
scroll to position [1538, 0]
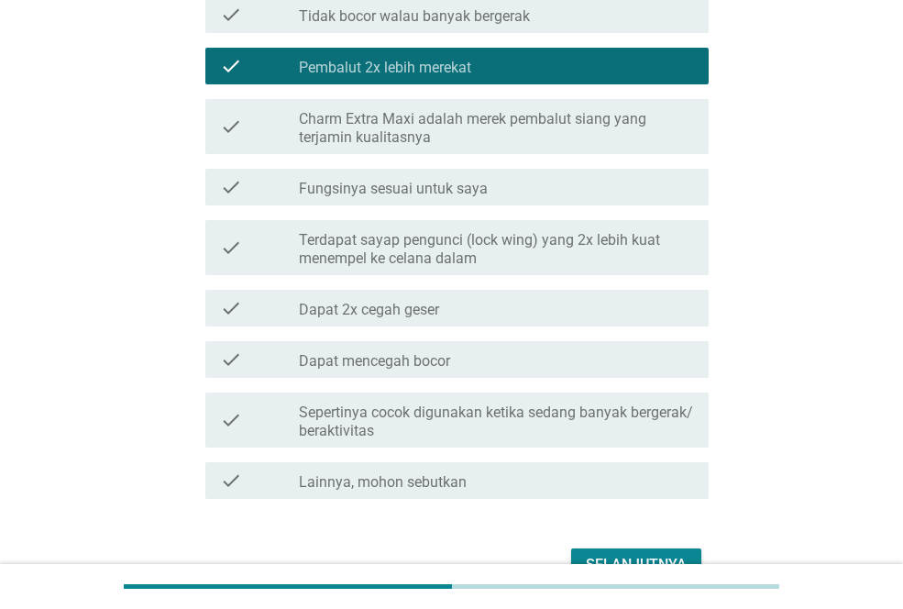
click at [572, 289] on div "check check_box_outline_blank Dapat 2x cegah geser" at bounding box center [451, 307] width 514 height 51
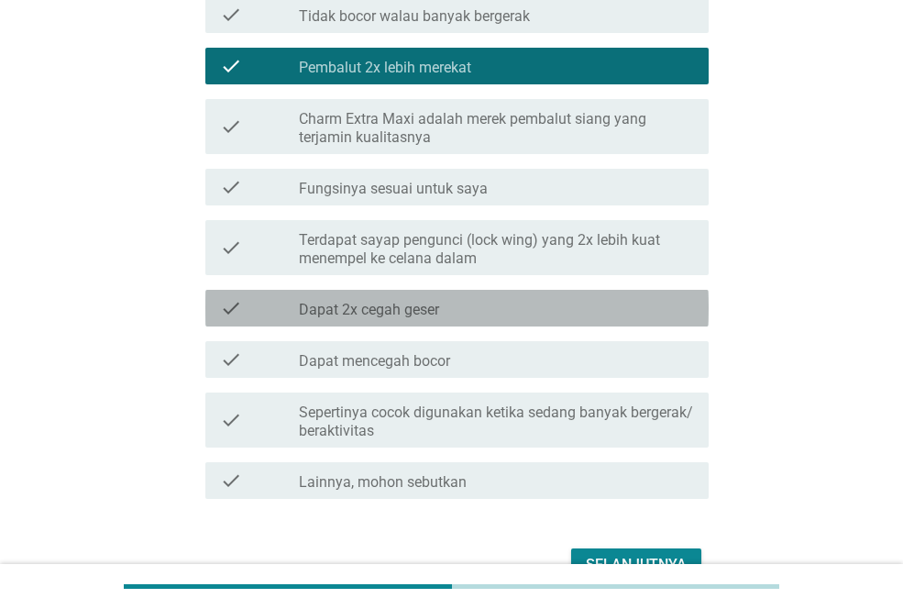
click at [572, 295] on div "check check_box_outline_blank Dapat 2x cegah geser" at bounding box center [456, 308] width 503 height 37
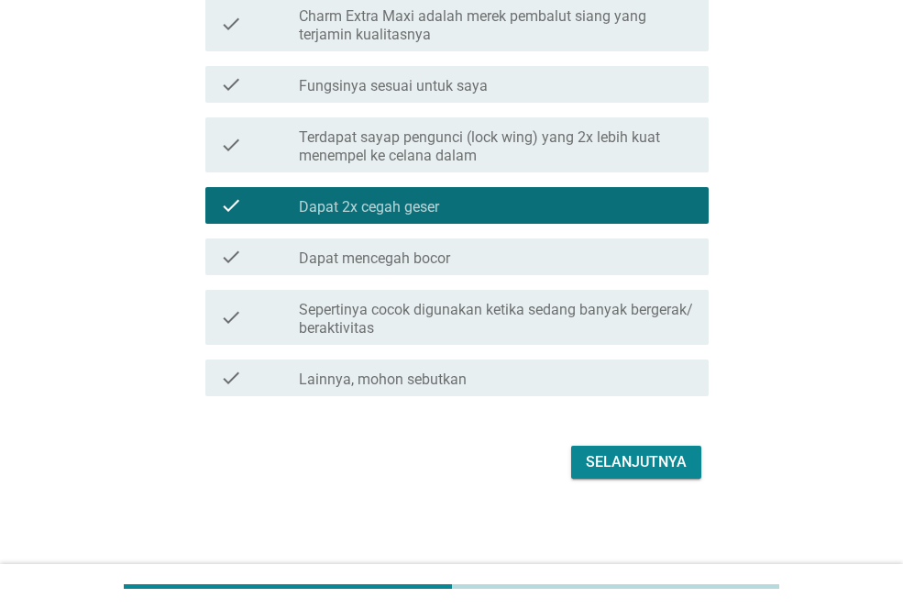
scroll to position [1642, 0]
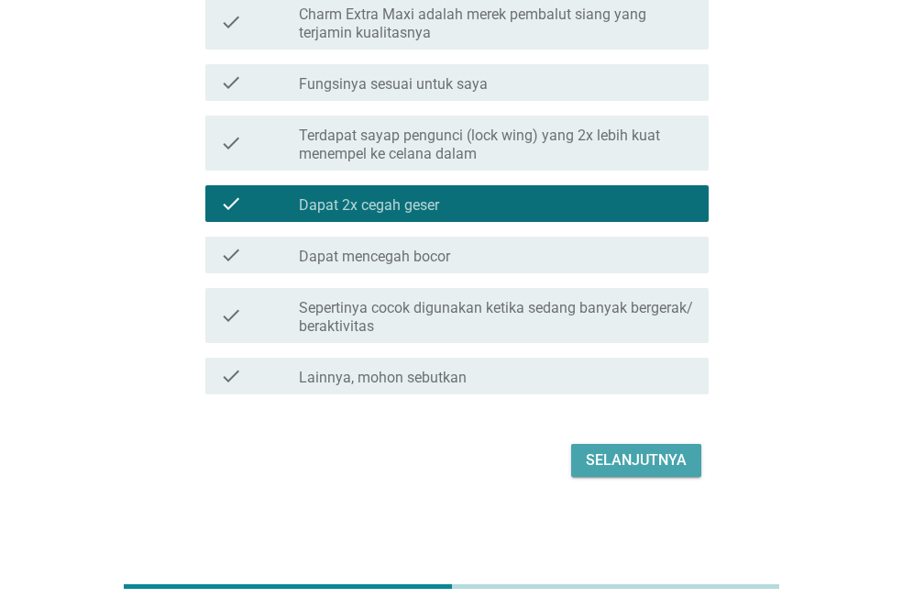
click at [607, 451] on div "Selanjutnya" at bounding box center [636, 460] width 101 height 22
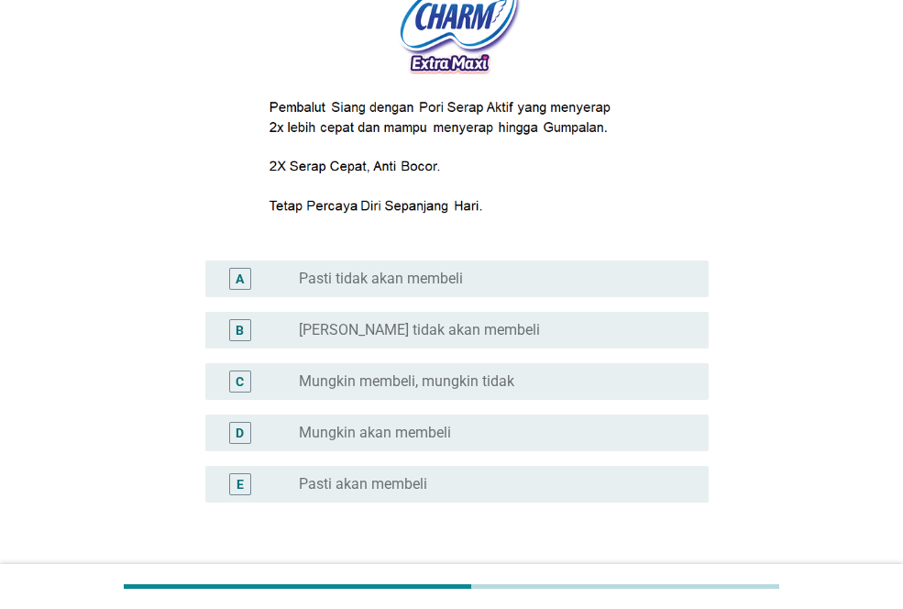
scroll to position [254, 0]
click at [607, 451] on div "D radio_button_unchecked Mungkin akan membeli" at bounding box center [451, 431] width 514 height 51
click at [596, 376] on div "radio_button_unchecked Mungkin membeli, mungkin tidak" at bounding box center [489, 380] width 381 height 18
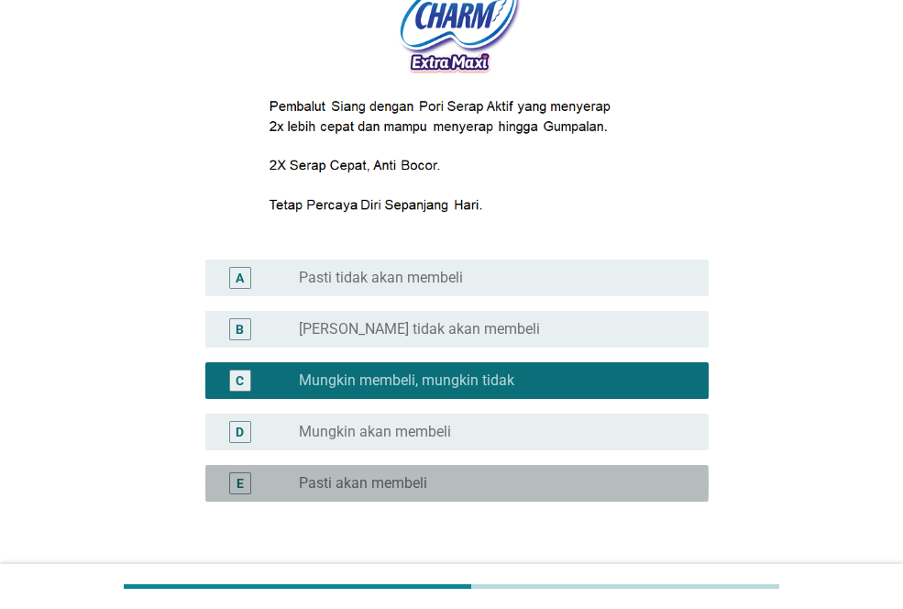
click at [516, 485] on div "radio_button_unchecked Pasti akan membeli" at bounding box center [489, 483] width 381 height 18
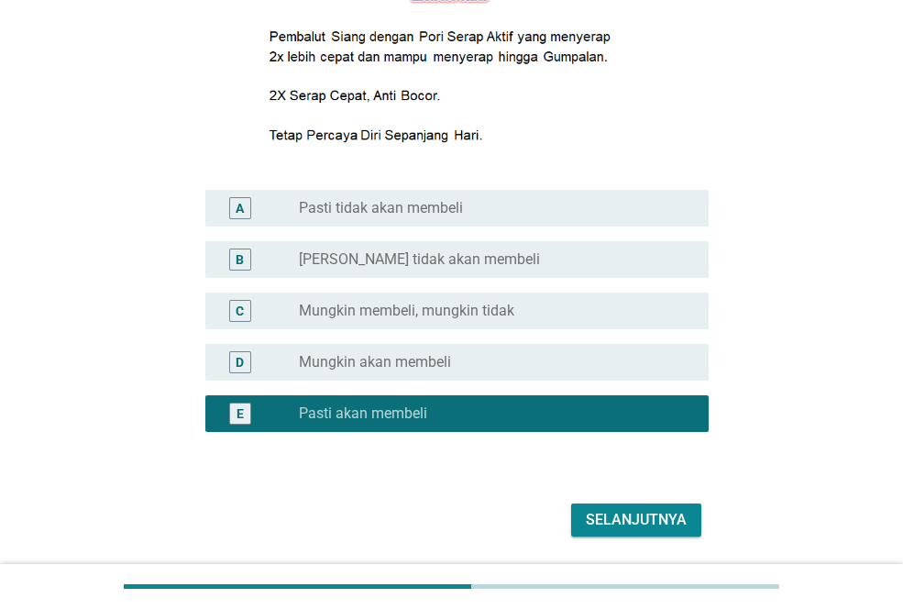
scroll to position [383, 0]
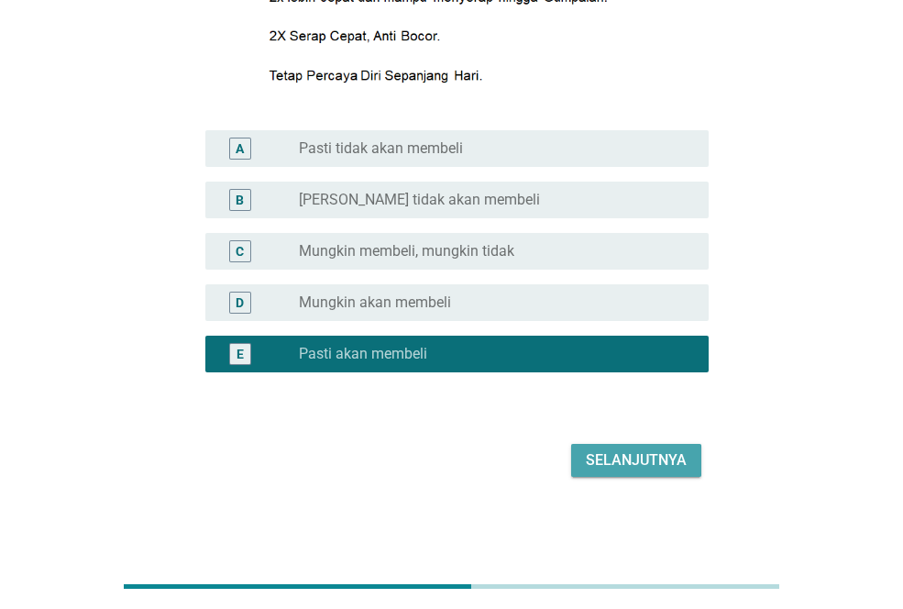
click at [641, 455] on div "Selanjutnya" at bounding box center [636, 460] width 101 height 22
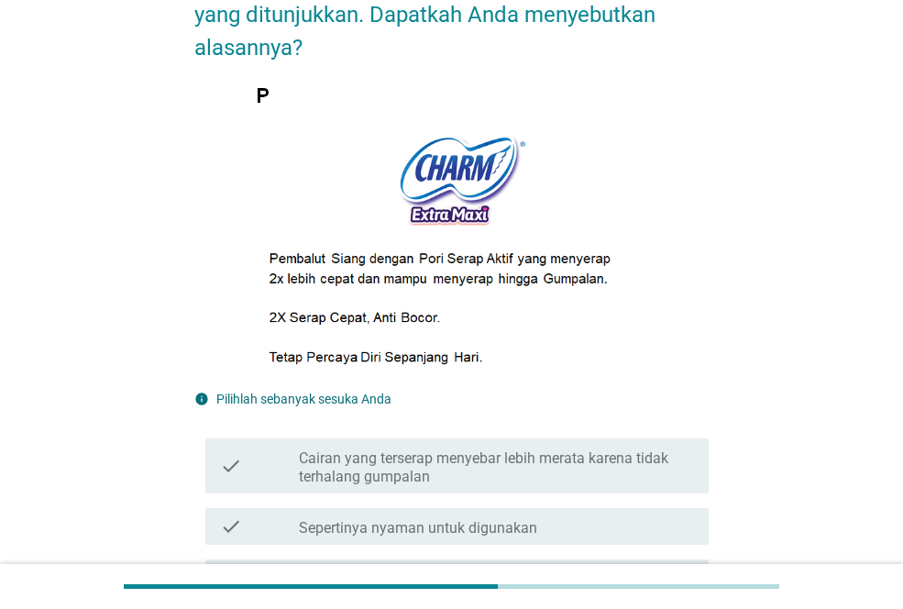
scroll to position [461, 0]
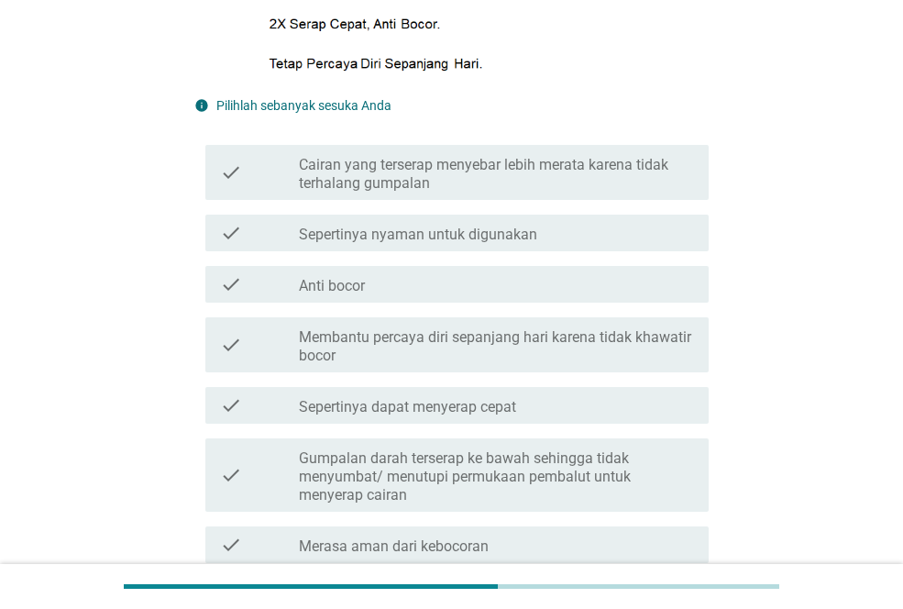
click at [620, 437] on div "check check_box_outline_blank Gumpalan darah terserap ke bawah sehingga tidak m…" at bounding box center [451, 475] width 514 height 88
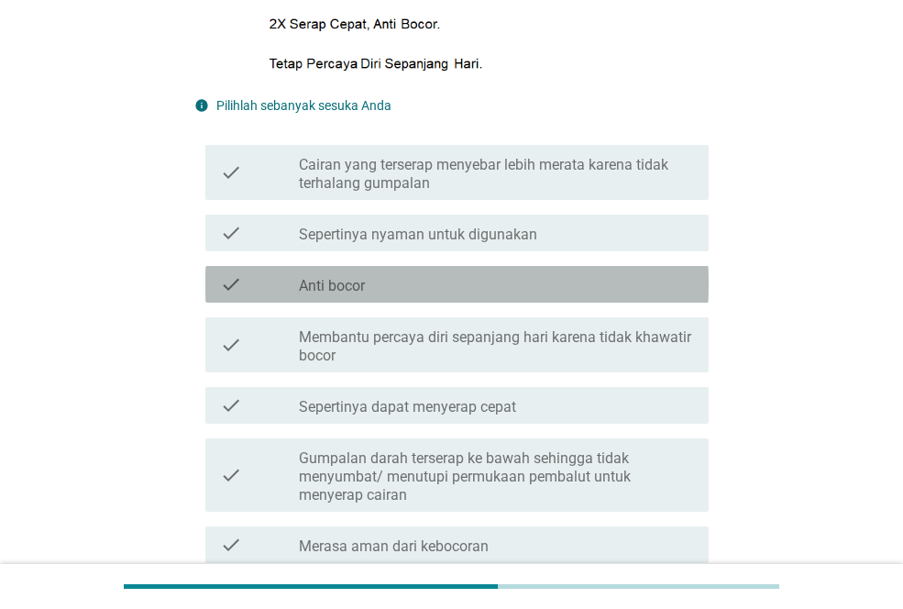
click at [595, 287] on div "check_box_outline_blank Anti bocor" at bounding box center [496, 284] width 395 height 22
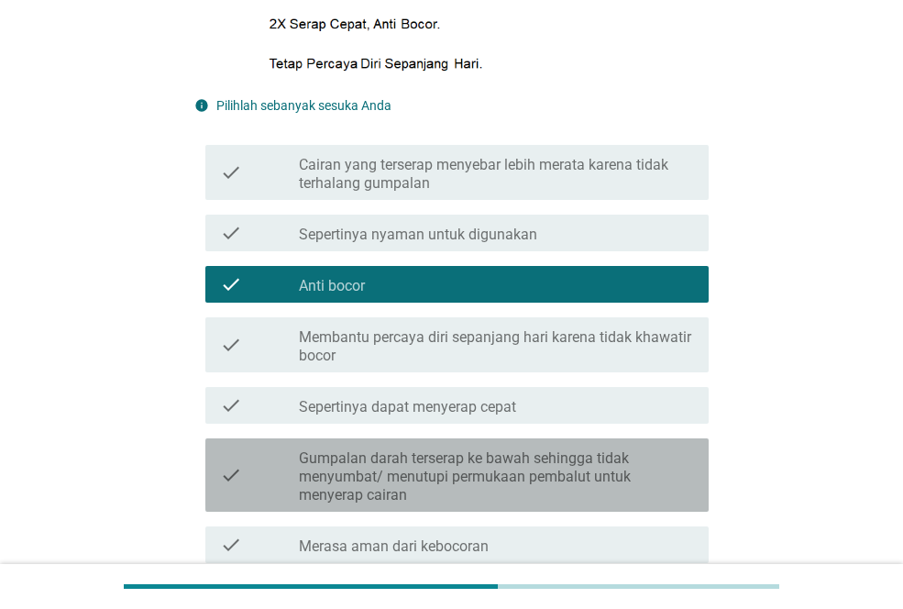
click at [575, 444] on div "check check_box_outline_blank Gumpalan darah terserap ke bawah sehingga tidak m…" at bounding box center [456, 474] width 503 height 73
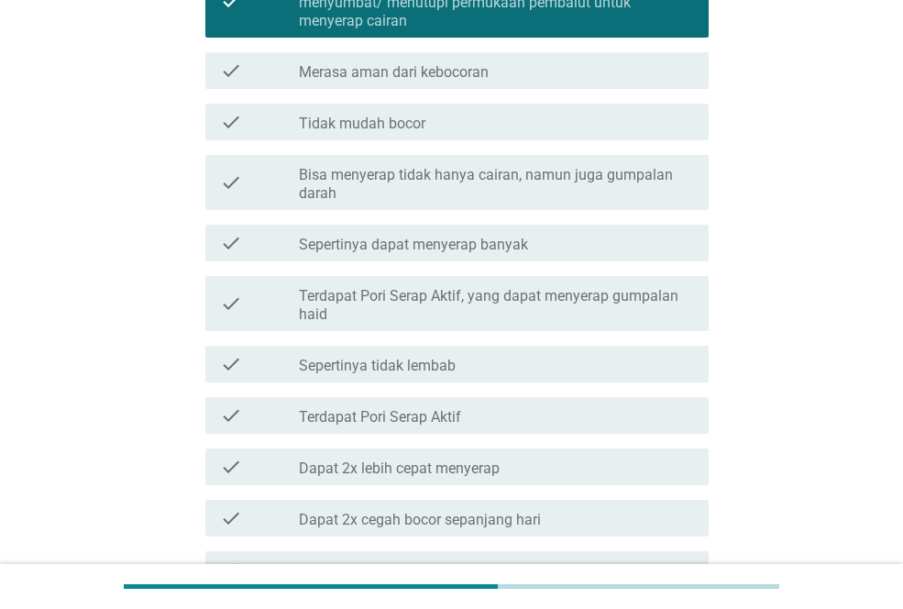
scroll to position [938, 0]
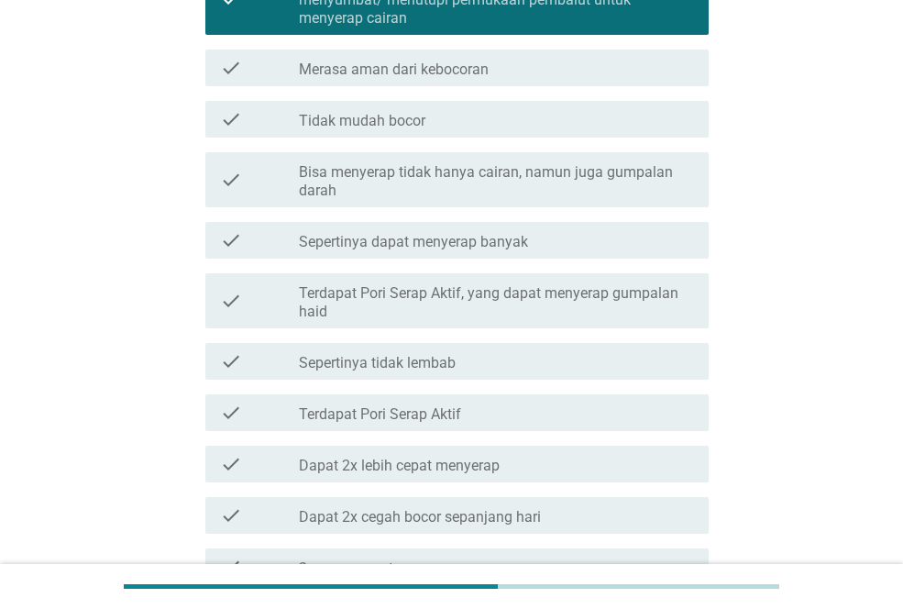
click at [575, 444] on div "check check_box_outline_blank Dapat 2x lebih cepat menyerap" at bounding box center [451, 463] width 514 height 51
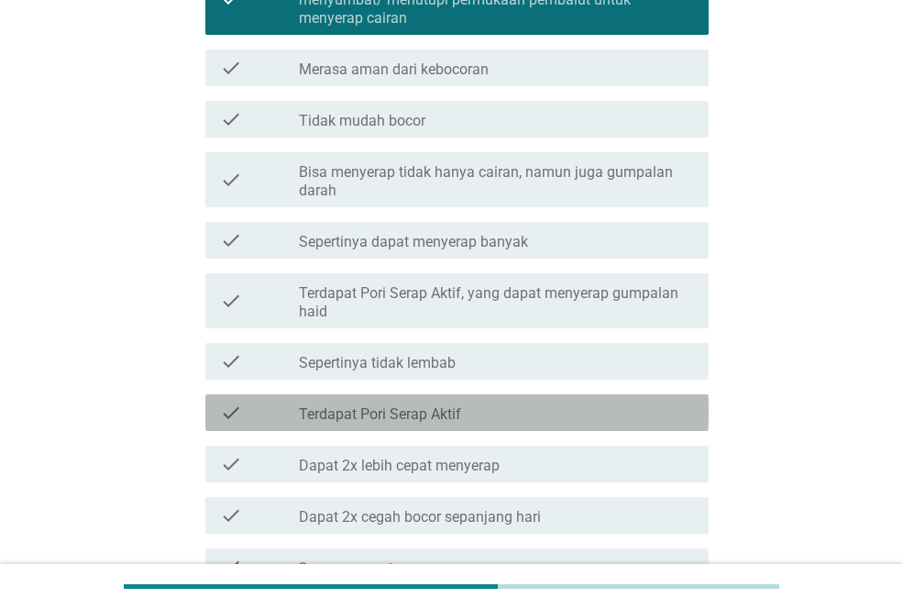
click at [578, 431] on div "check check_box_outline_blank Terdapat Pori Serap Aktif" at bounding box center [456, 412] width 503 height 37
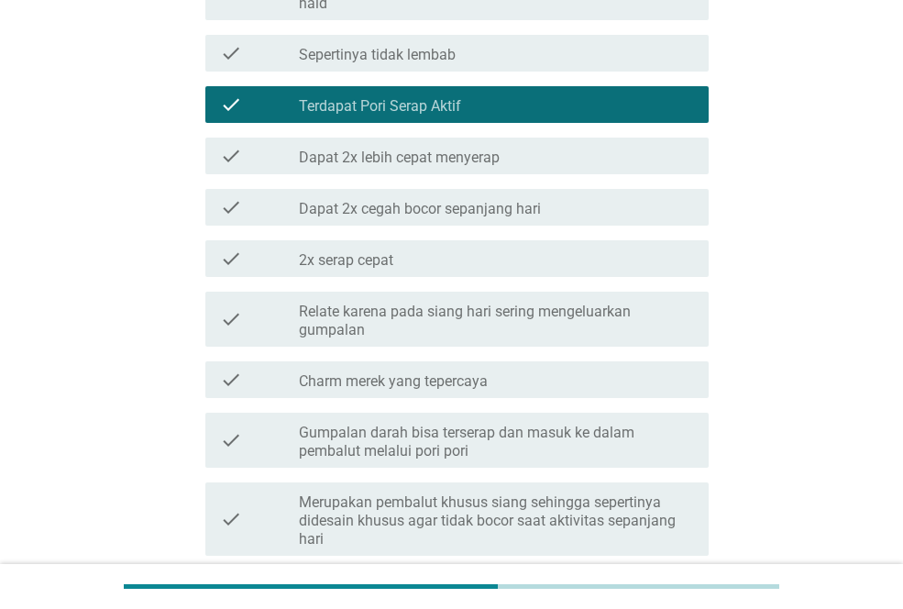
scroll to position [1305, 0]
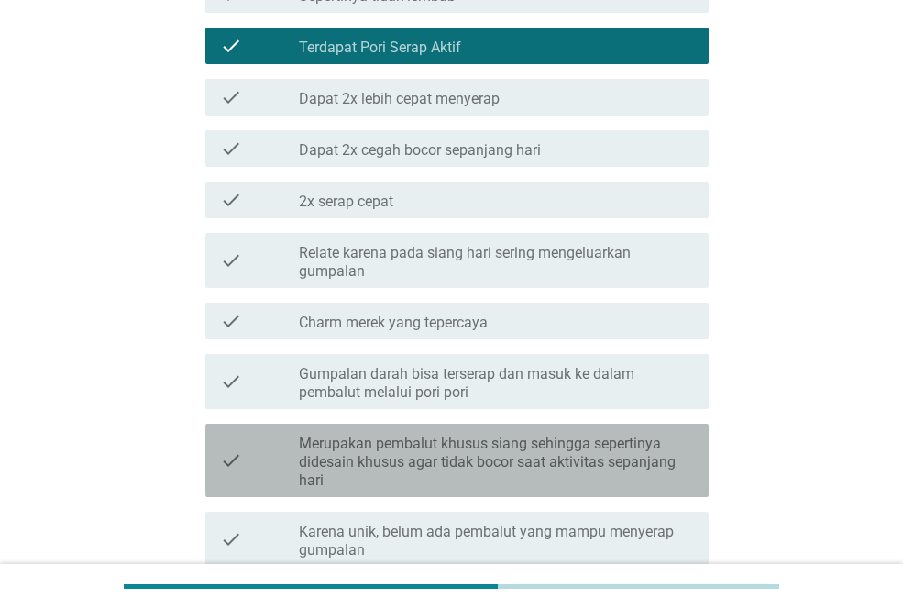
click at [578, 431] on div "check_box_outline_blank Merupakan pembalut khusus siang sehingga sepertinya did…" at bounding box center [496, 460] width 395 height 59
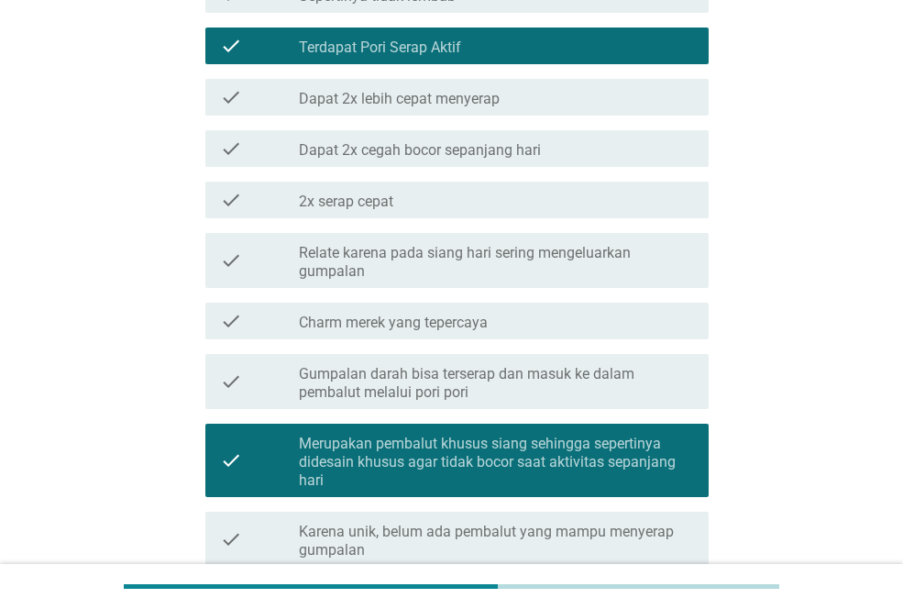
scroll to position [1649, 0]
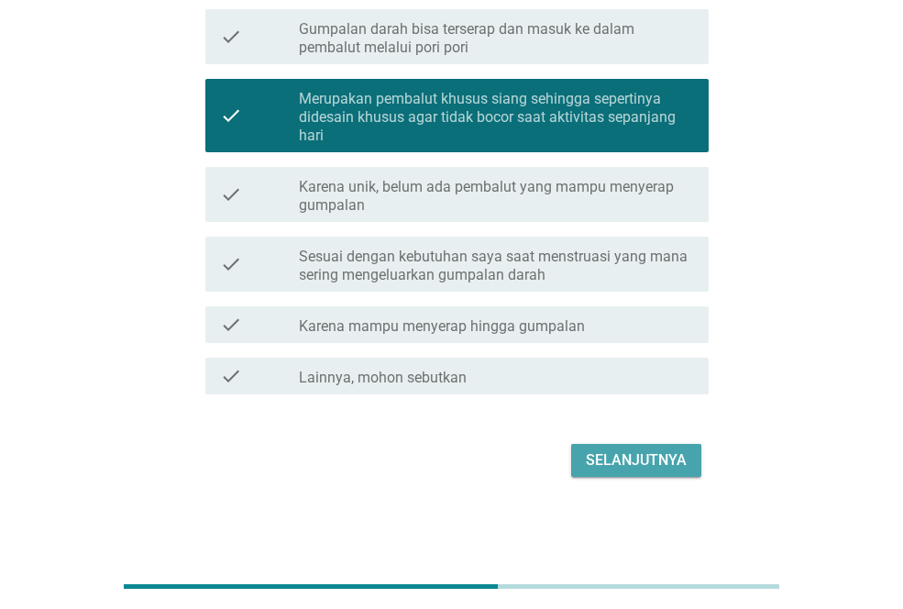
click at [600, 459] on div "Selanjutnya" at bounding box center [636, 460] width 101 height 22
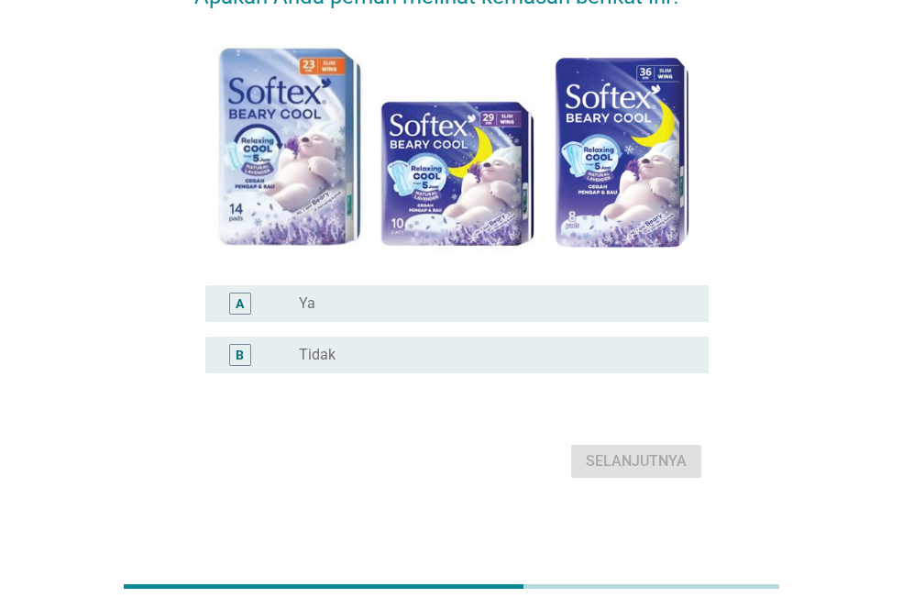
scroll to position [0, 0]
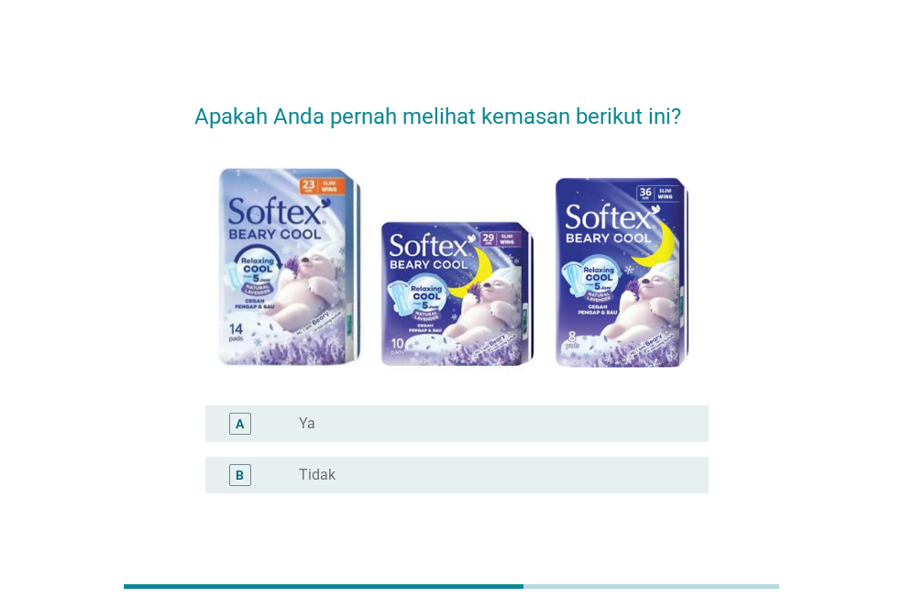
click at [600, 459] on div "B radio_button_unchecked Tidak" at bounding box center [456, 475] width 503 height 37
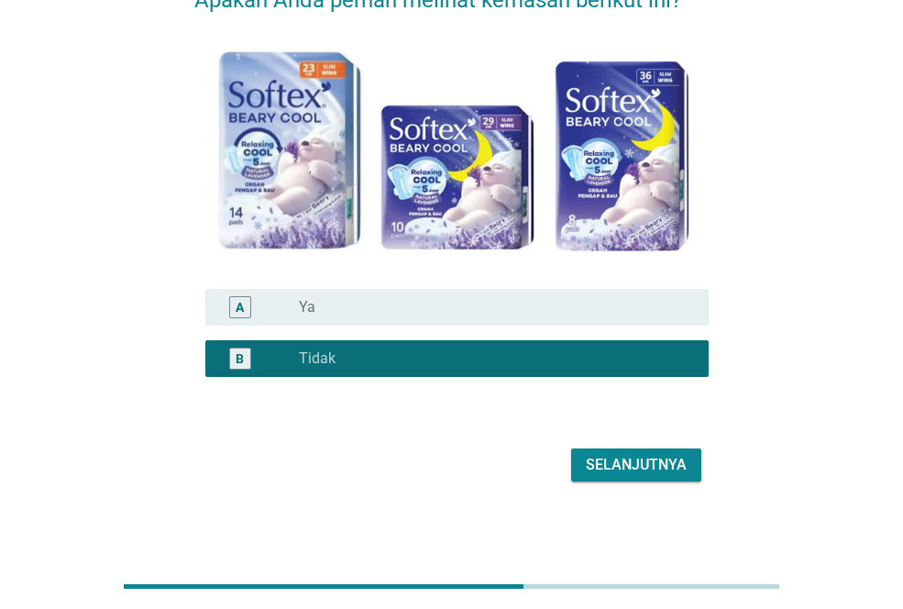
scroll to position [120, 0]
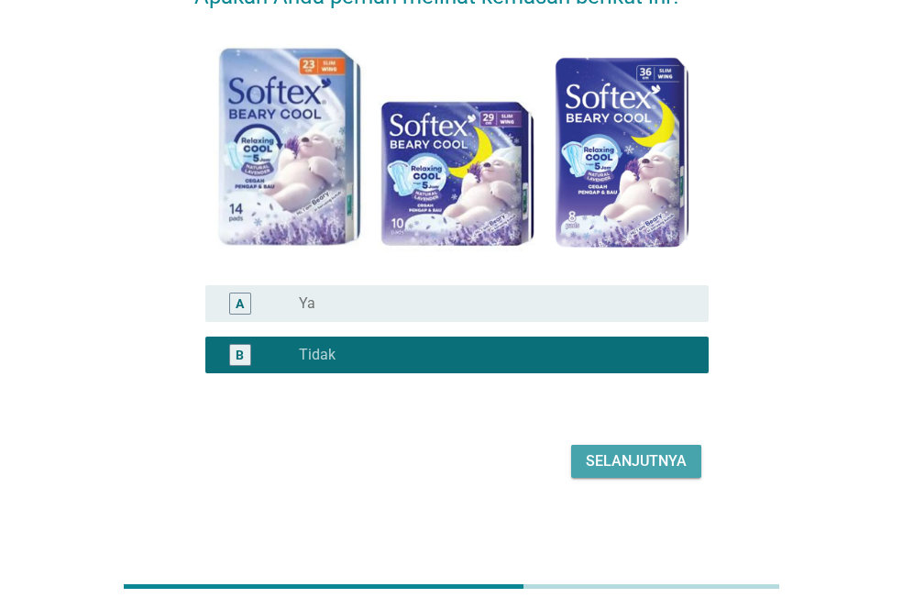
click at [615, 460] on div "Selanjutnya" at bounding box center [636, 461] width 101 height 22
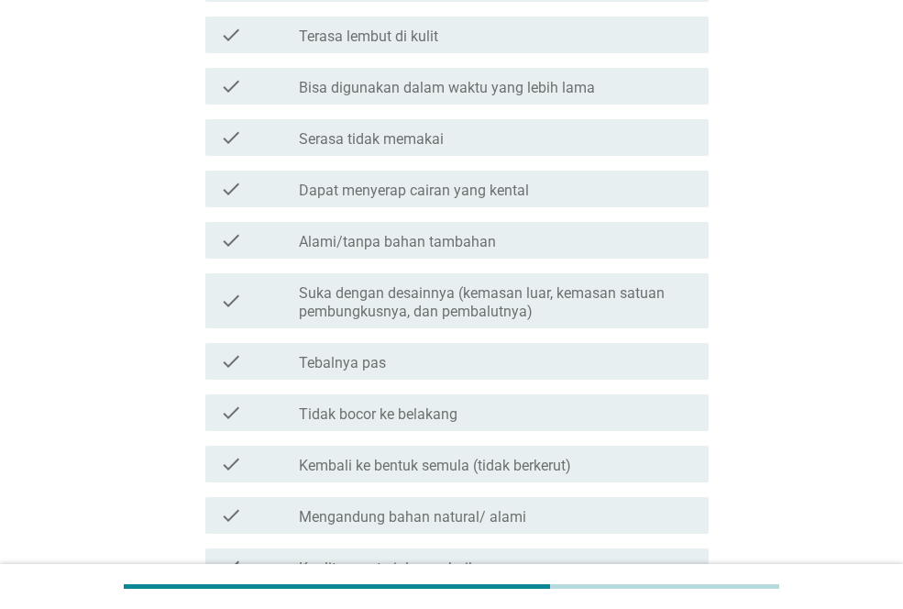
scroll to position [651, 0]
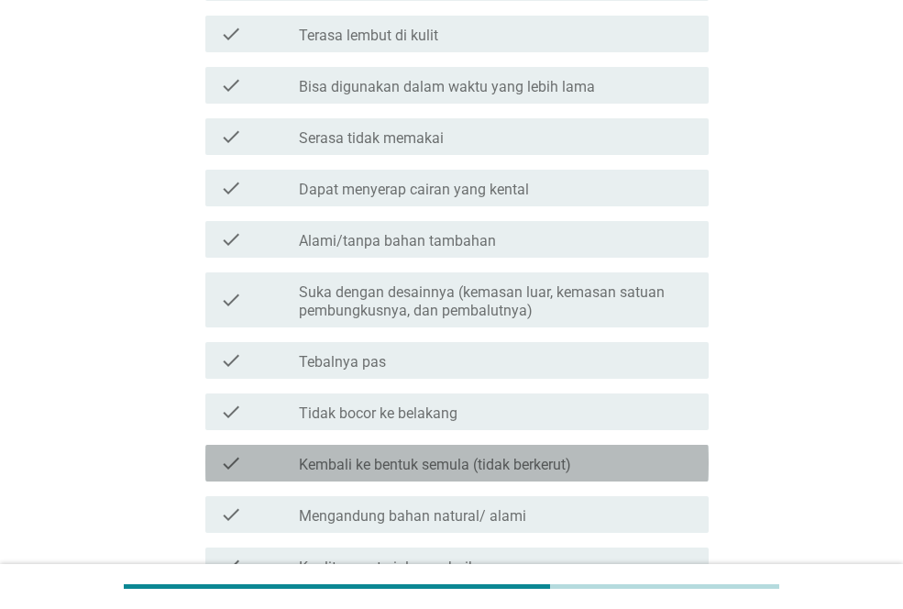
click at [615, 460] on div "check_box_outline_blank Kembali ke bentuk semula (tidak berkerut)" at bounding box center [496, 463] width 395 height 22
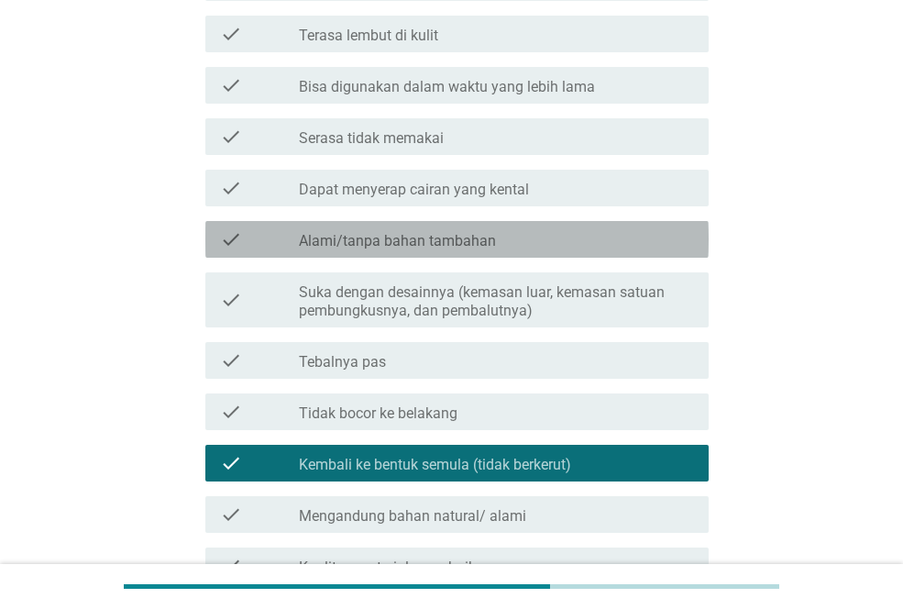
click at [609, 246] on div "check_box_outline_blank Alami/tanpa bahan tambahan" at bounding box center [496, 239] width 395 height 22
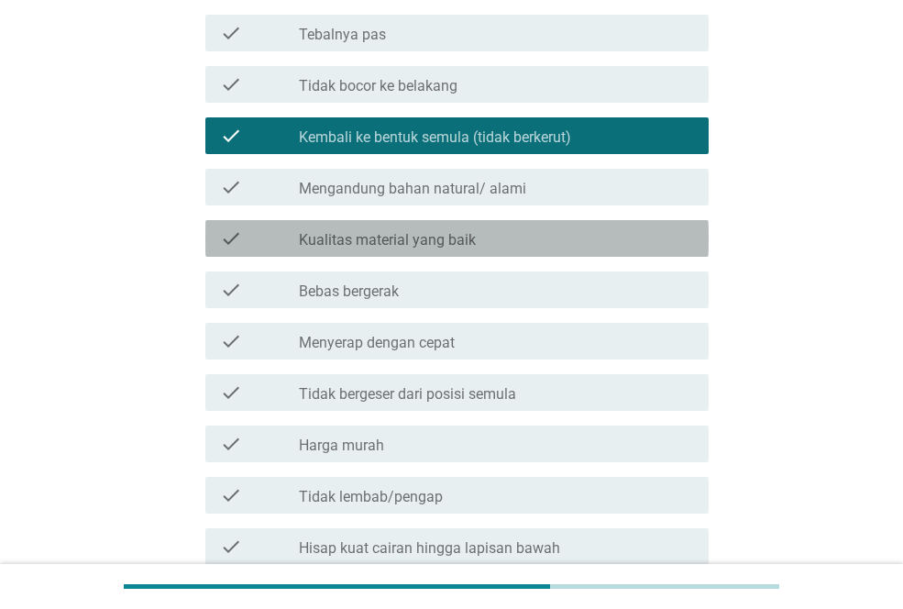
click at [609, 246] on div "check_box_outline_blank Kualitas material yang baik" at bounding box center [496, 238] width 395 height 22
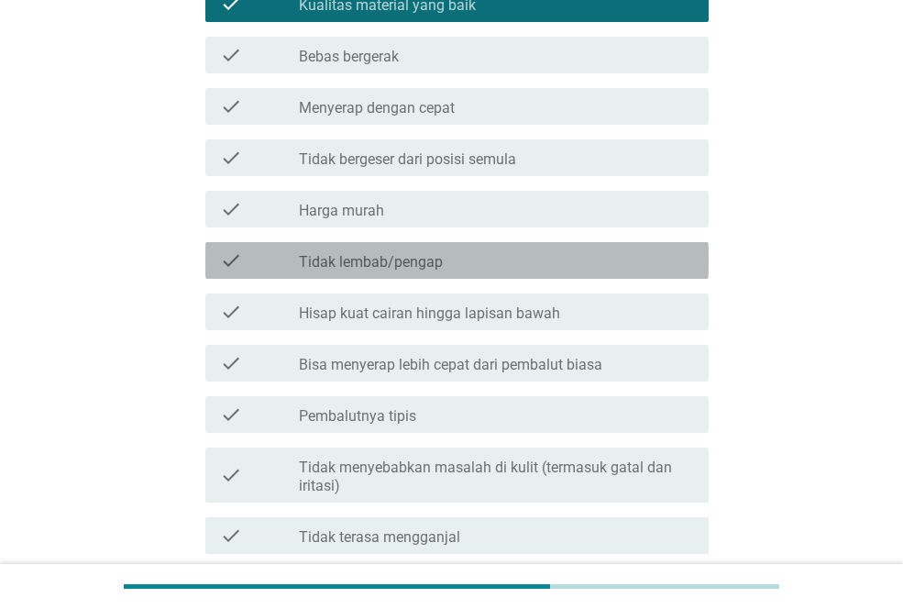
click at [609, 246] on div "check check_box_outline_blank Tidak lembab/pengap" at bounding box center [456, 260] width 503 height 37
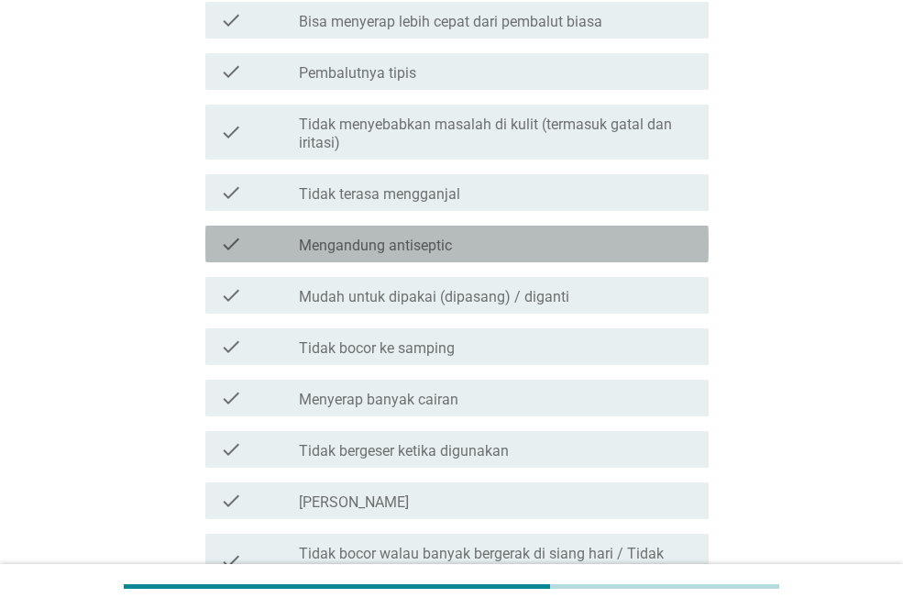
click at [609, 246] on div "check_box_outline_blank Mengandung antiseptic" at bounding box center [496, 244] width 395 height 22
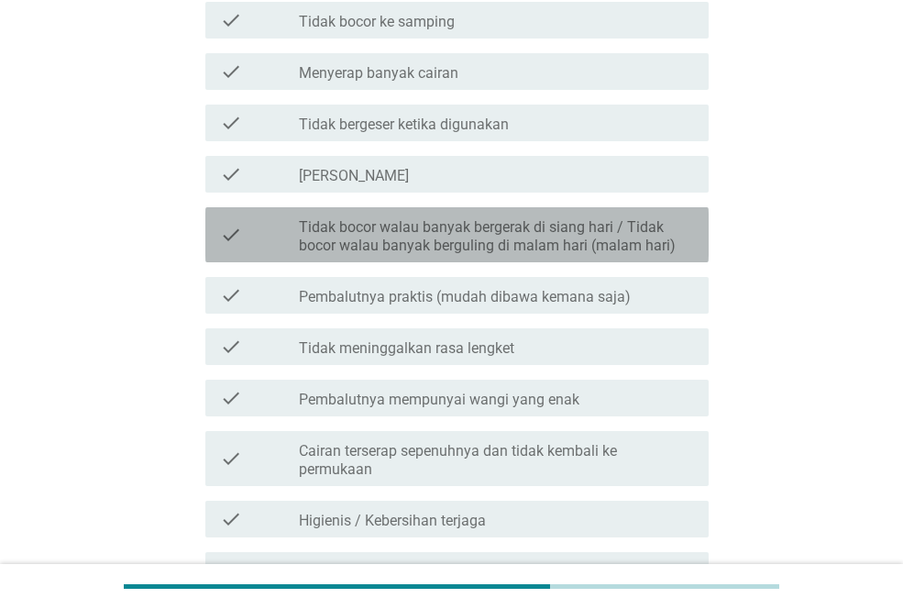
click at [609, 246] on label "Tidak bocor walau banyak bergerak di siang hari / Tidak bocor walau banyak berg…" at bounding box center [496, 236] width 395 height 37
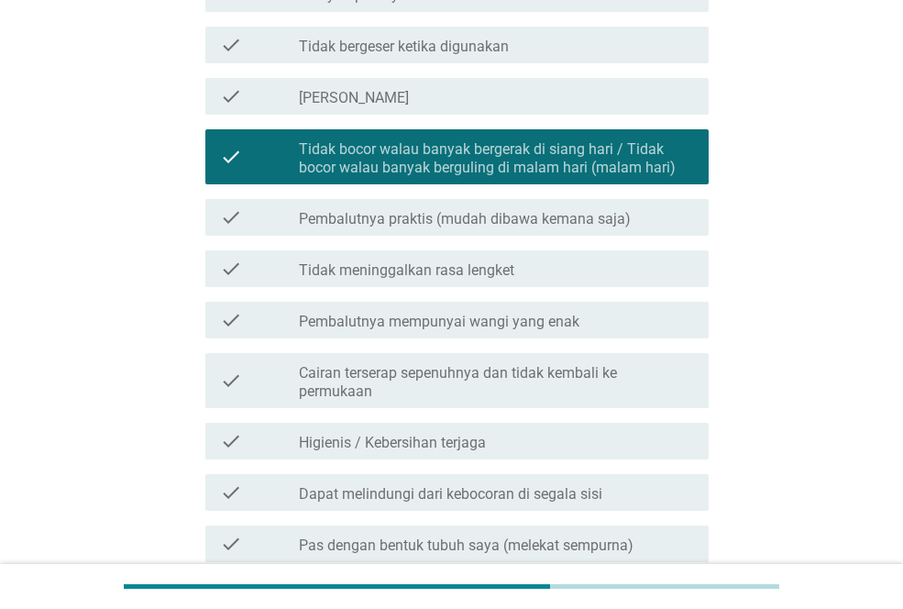
scroll to position [2167, 0]
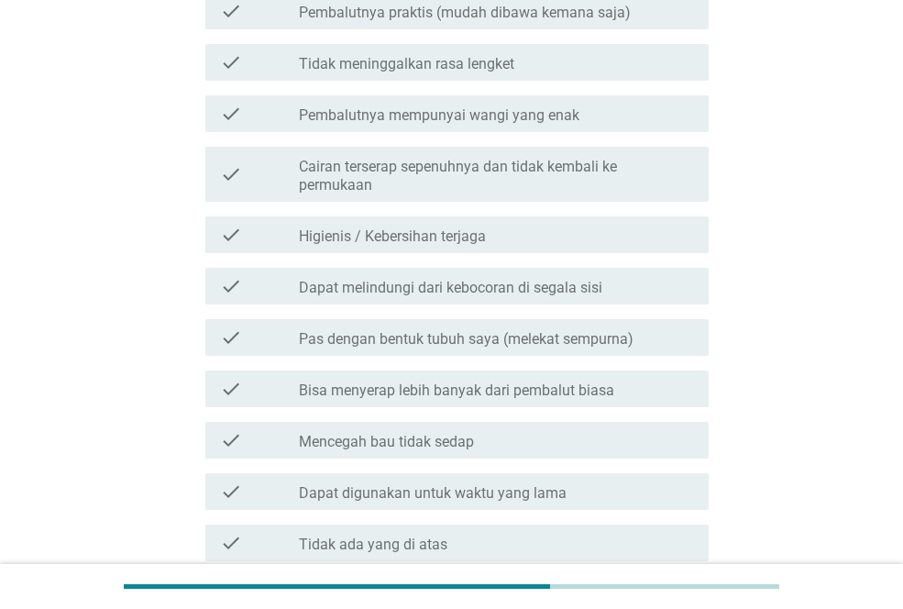
click at [609, 246] on div "check check_box_outline_blank Higienis / Kebersihan terjaga" at bounding box center [456, 234] width 503 height 37
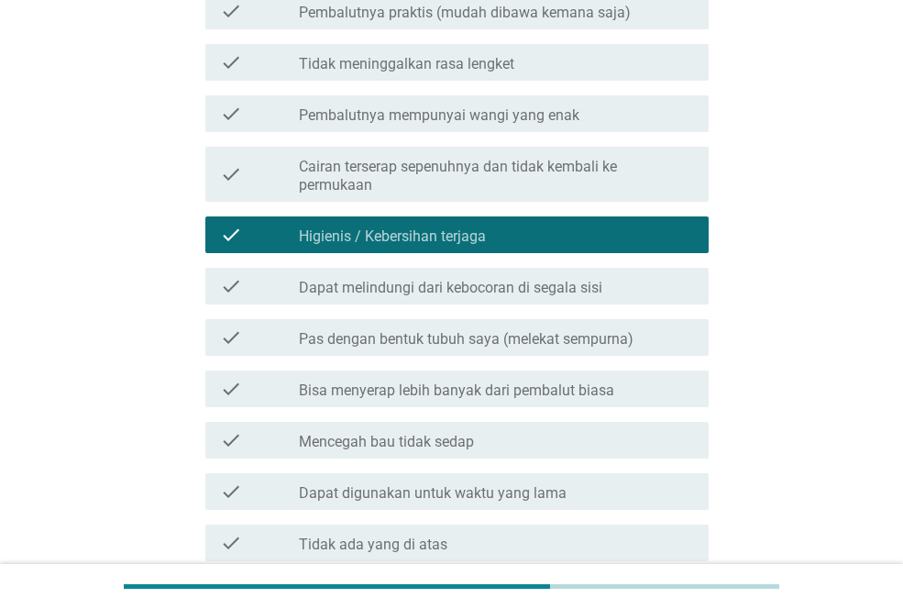
scroll to position [2333, 0]
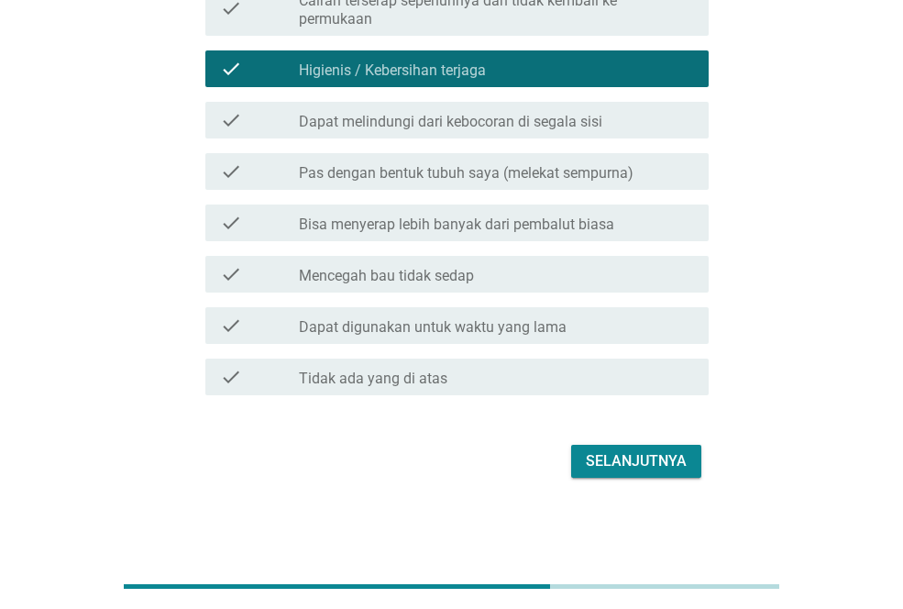
click at [609, 246] on div "check check_box_outline_blank Bisa menyerap lebih banyak dari pembalut biasa" at bounding box center [451, 222] width 514 height 51
click at [612, 456] on div "Selanjutnya" at bounding box center [636, 461] width 101 height 22
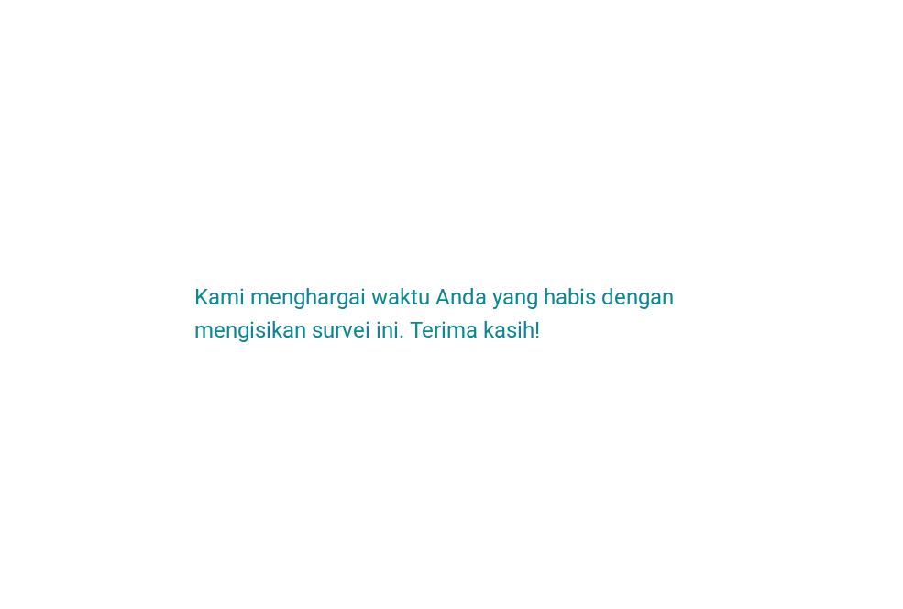
scroll to position [0, 0]
